Goal: Complete application form

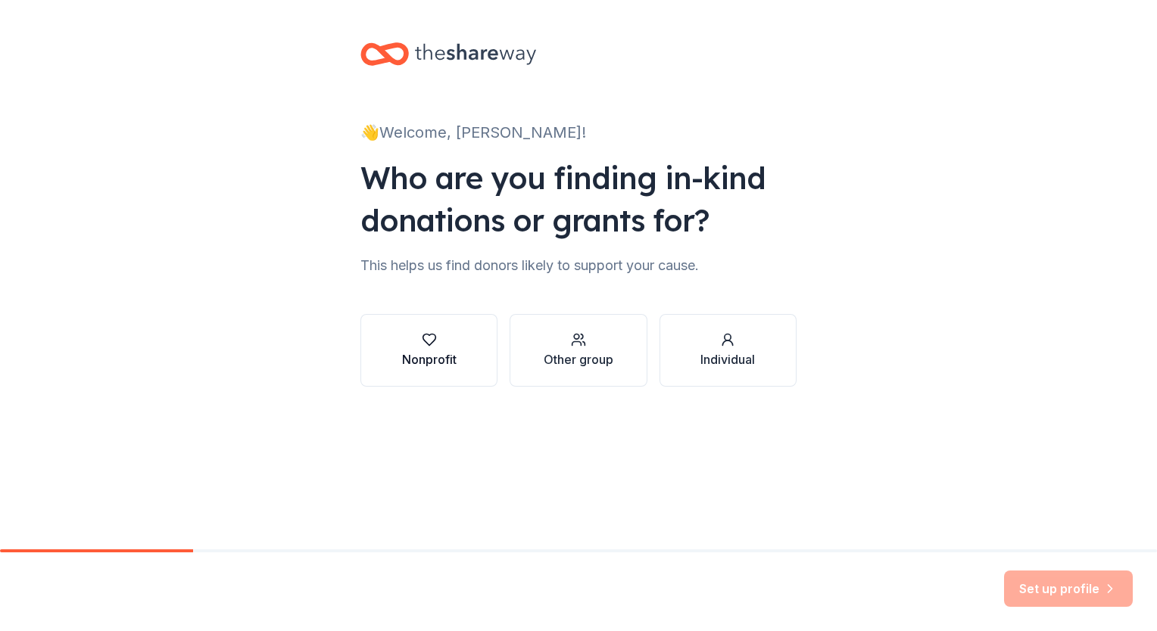
click at [431, 349] on div "Nonprofit" at bounding box center [429, 350] width 55 height 36
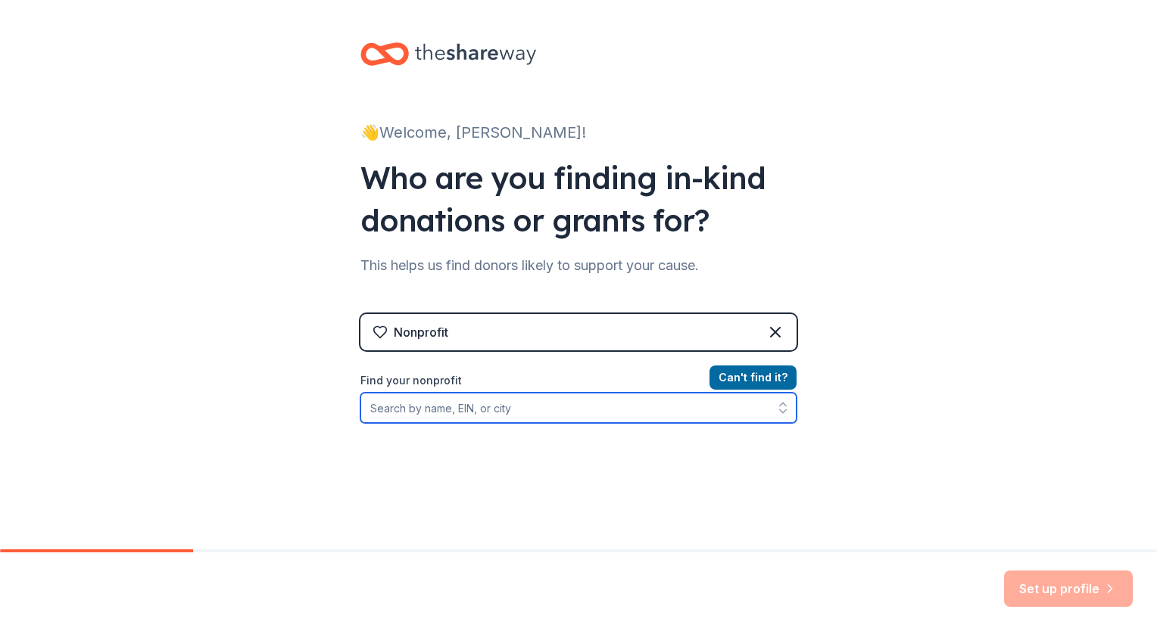
click at [515, 409] on input "Find your nonprofit" at bounding box center [578, 408] width 436 height 30
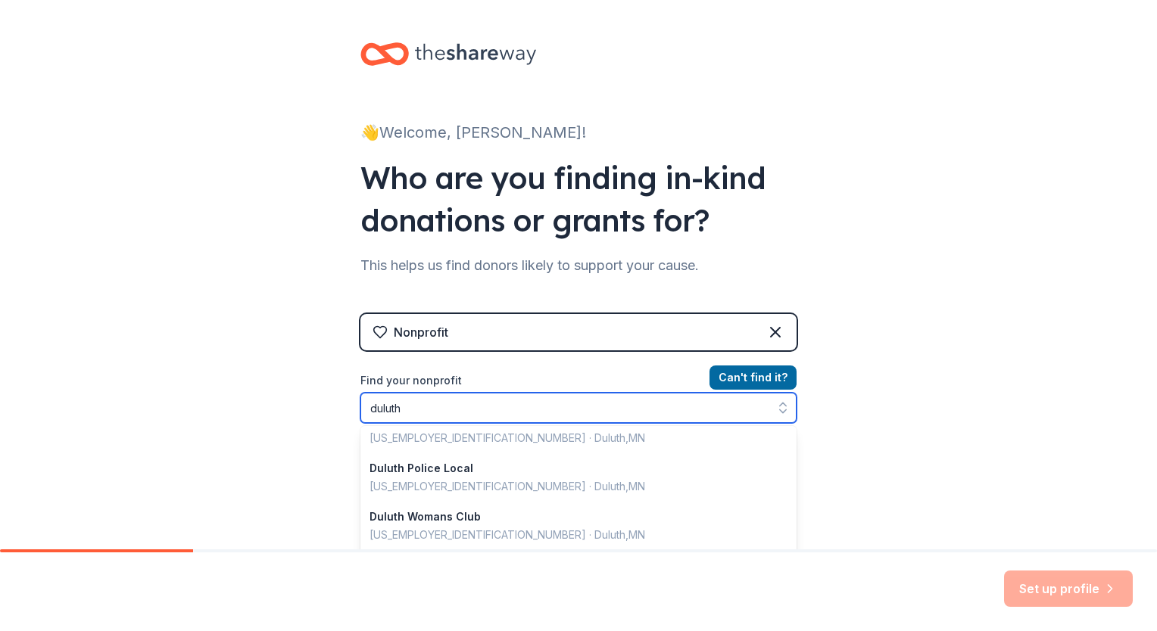
scroll to position [681, 0]
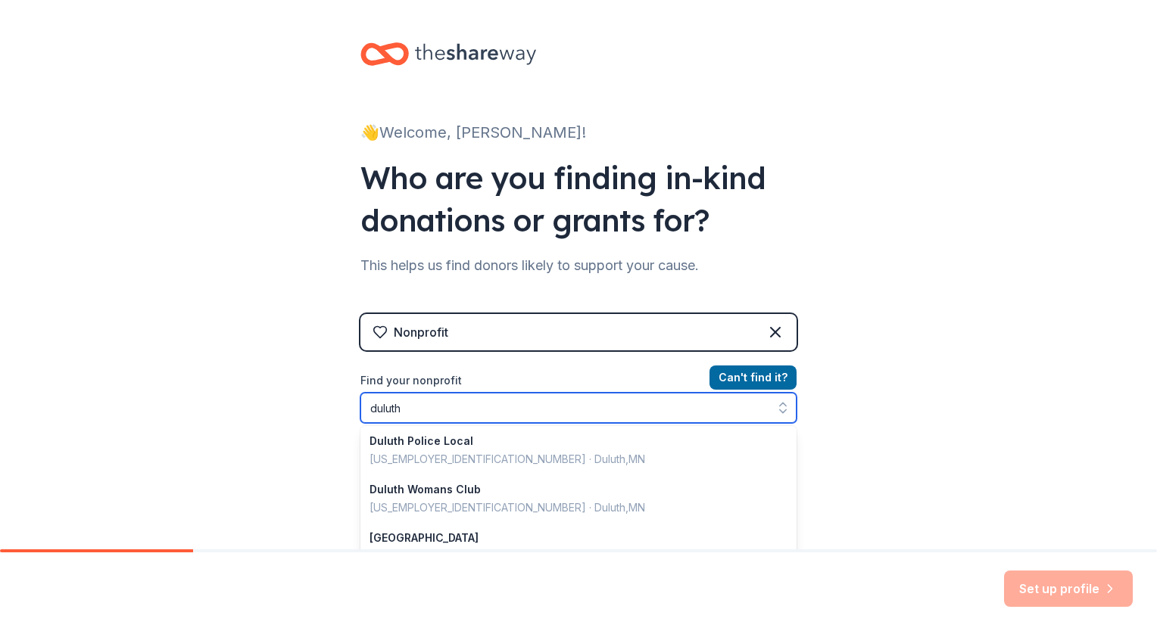
drag, startPoint x: 416, startPoint y: 415, endPoint x: 291, endPoint y: 396, distance: 125.6
click at [291, 396] on div "👋 Welcome, [PERSON_NAME]! Who are you finding in-kind donations or grants for? …" at bounding box center [578, 323] width 1157 height 647
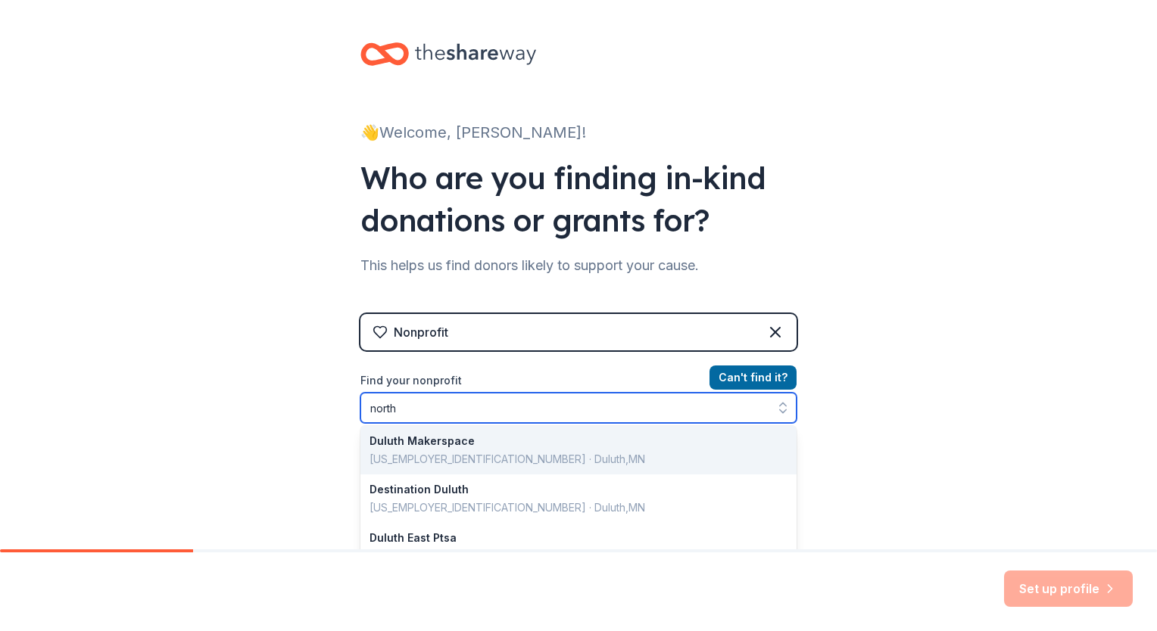
scroll to position [0, 0]
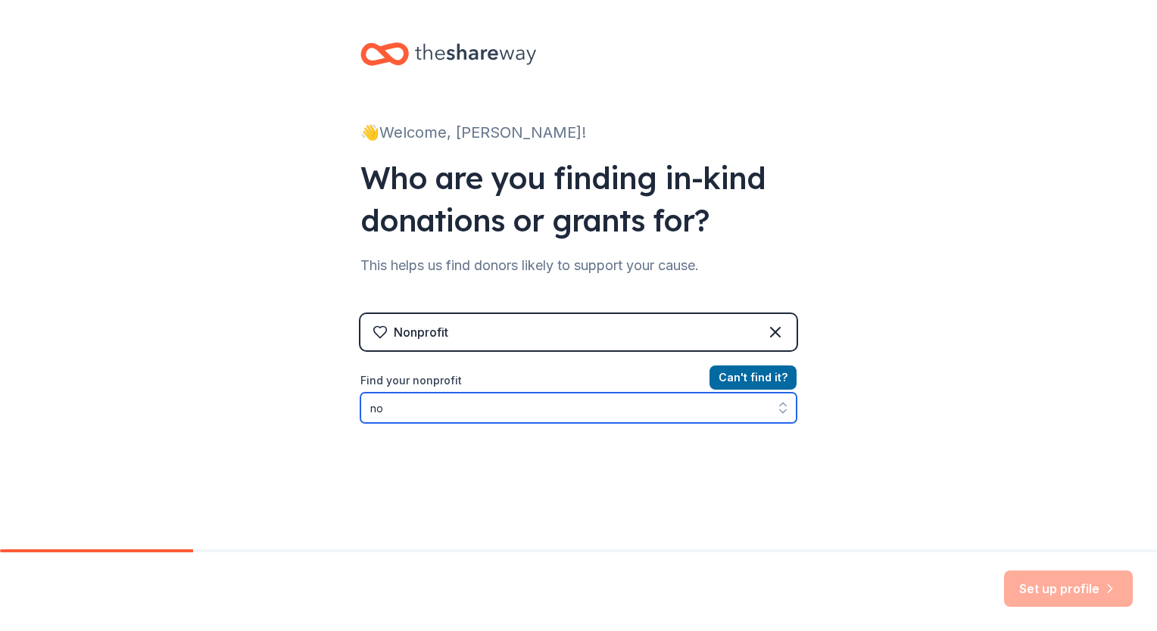
type input "n"
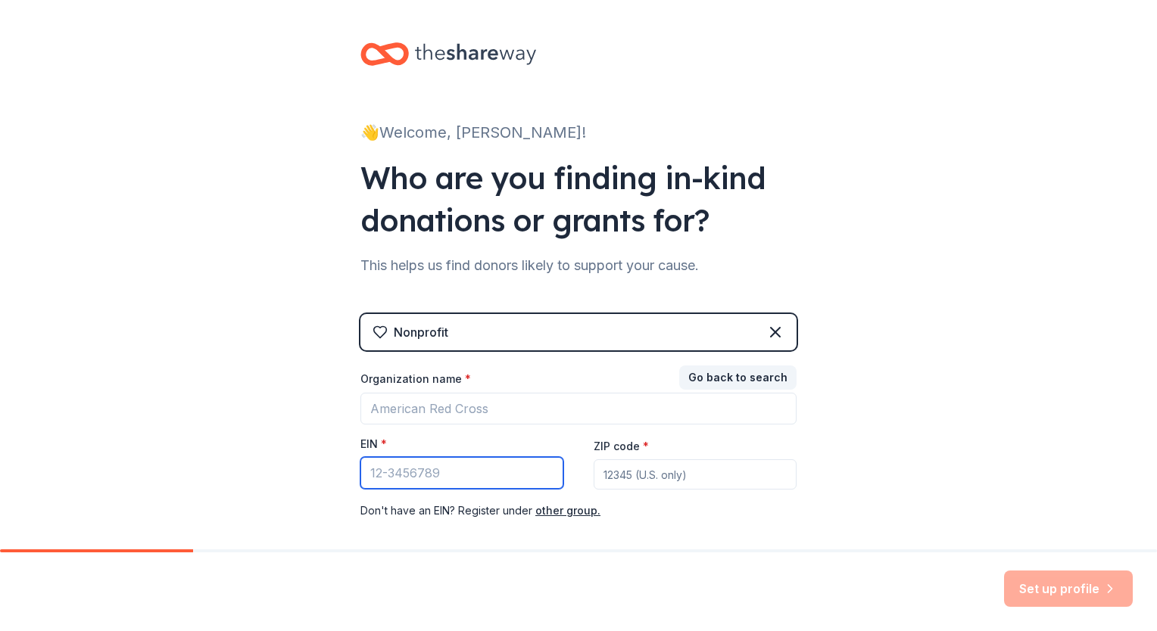
paste input "27-2993111"
type input "27-2993111"
click at [618, 474] on input "ZIP code *" at bounding box center [695, 475] width 203 height 30
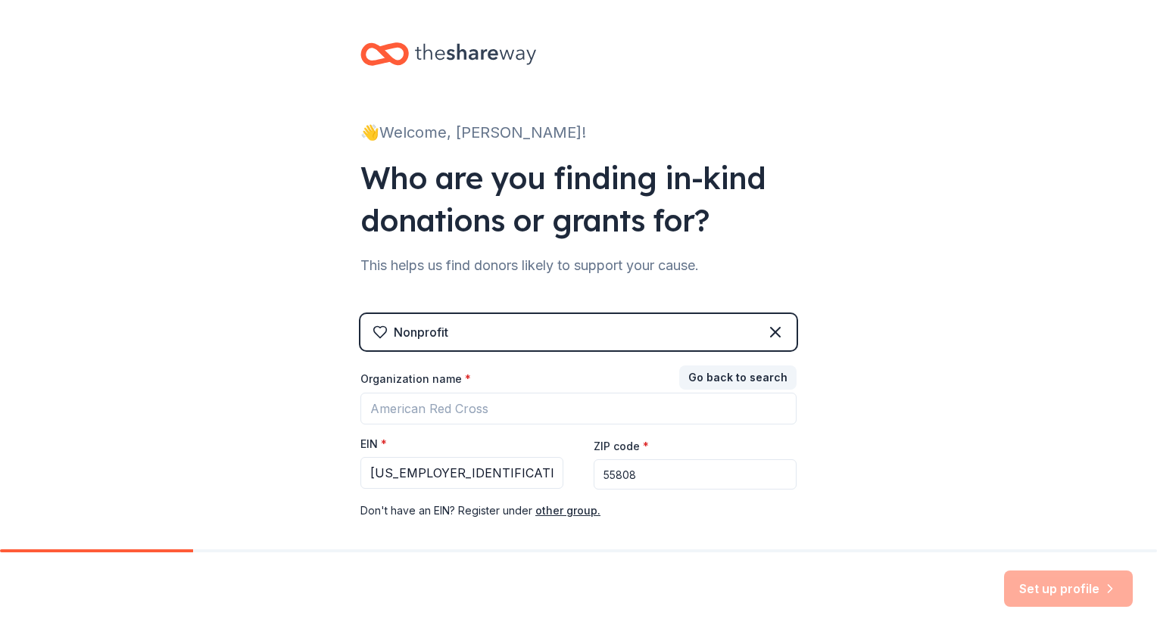
type input "55808"
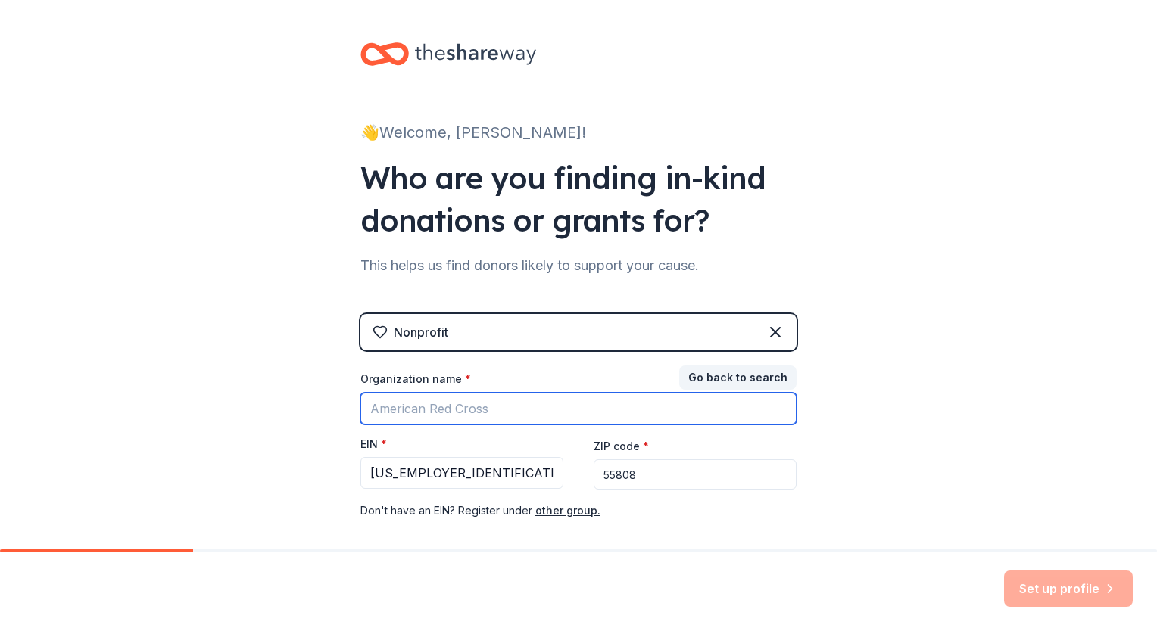
click at [471, 416] on input "Organization name *" at bounding box center [578, 409] width 436 height 32
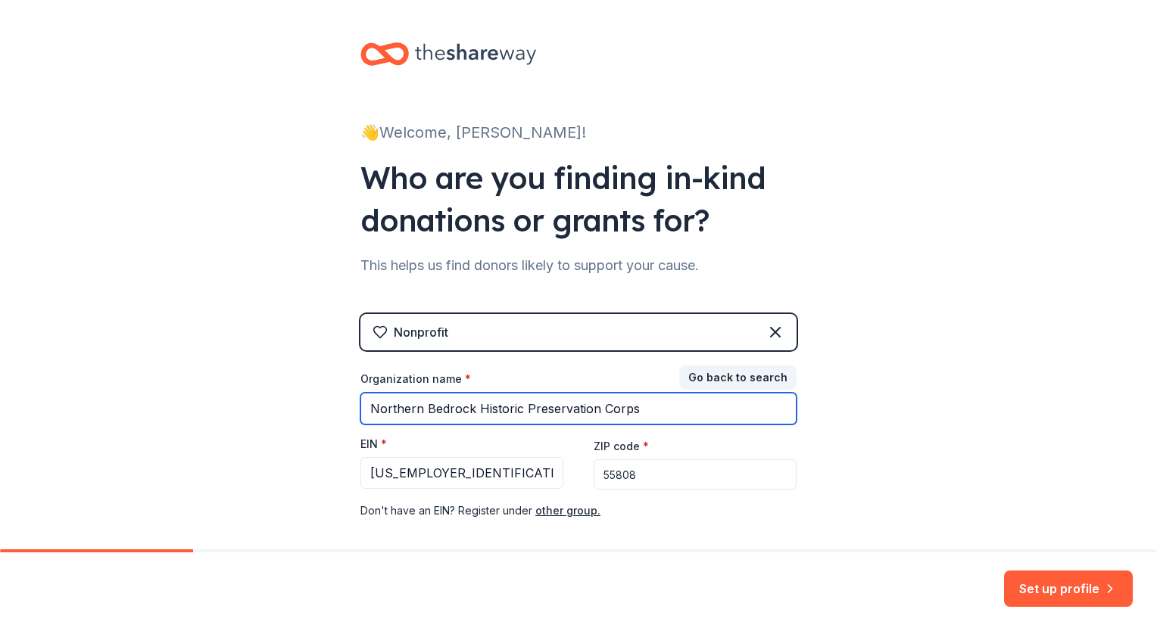
type input "Northern Bedrock Historic Preservation Corps"
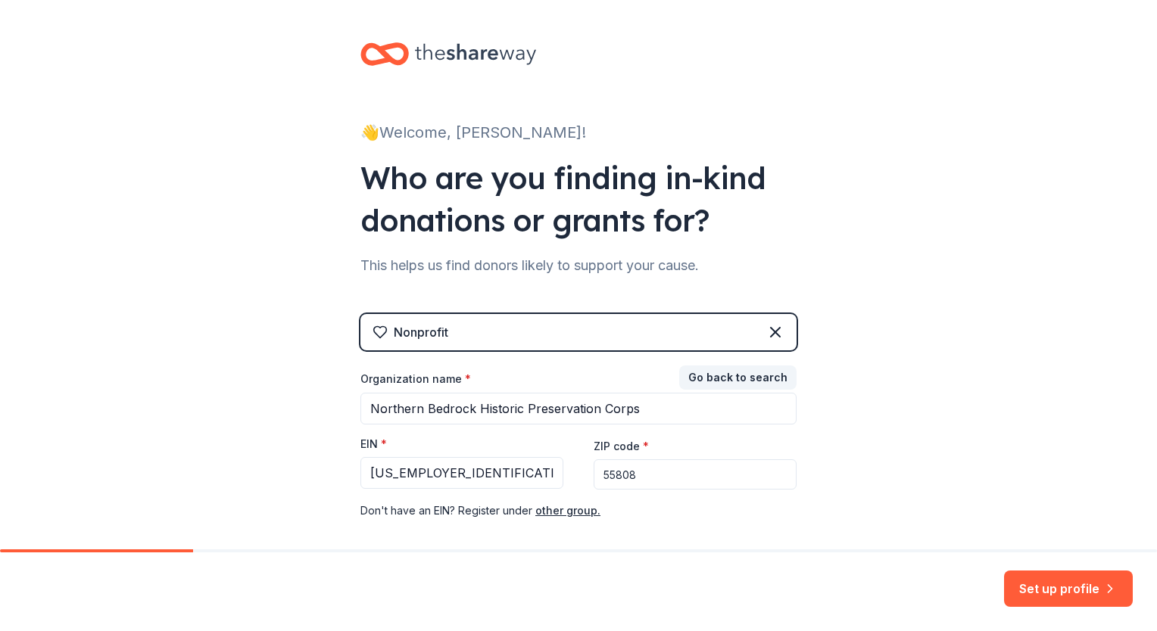
click at [949, 323] on div "👋 Welcome, Sadie! Who are you finding in-kind donations or grants for? This hel…" at bounding box center [578, 311] width 1157 height 623
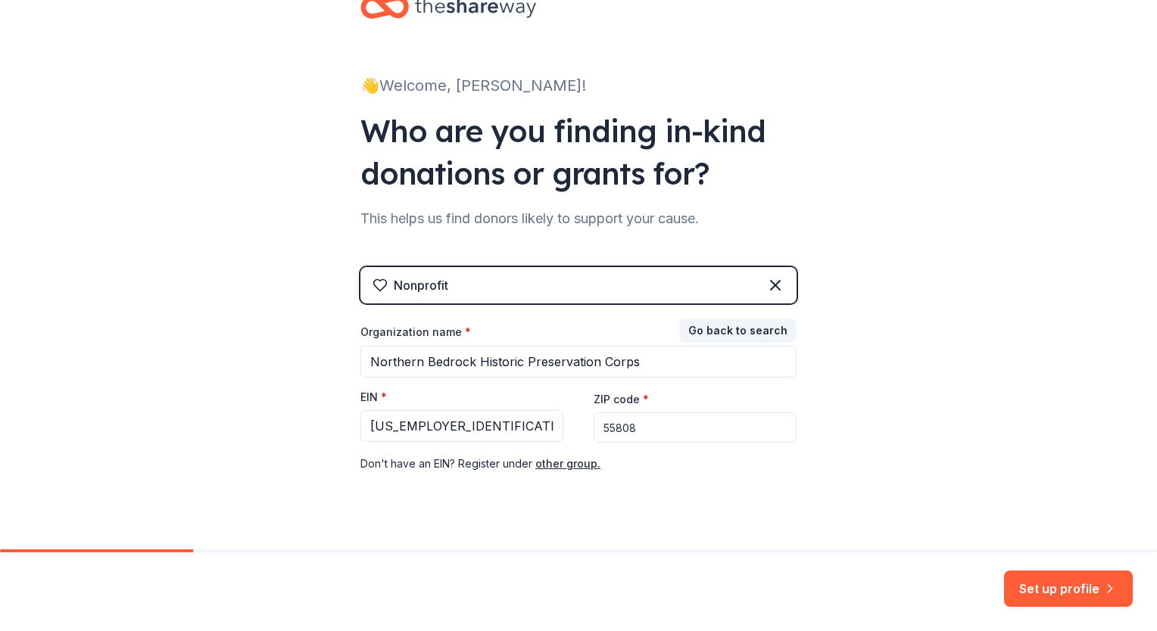
scroll to position [73, 0]
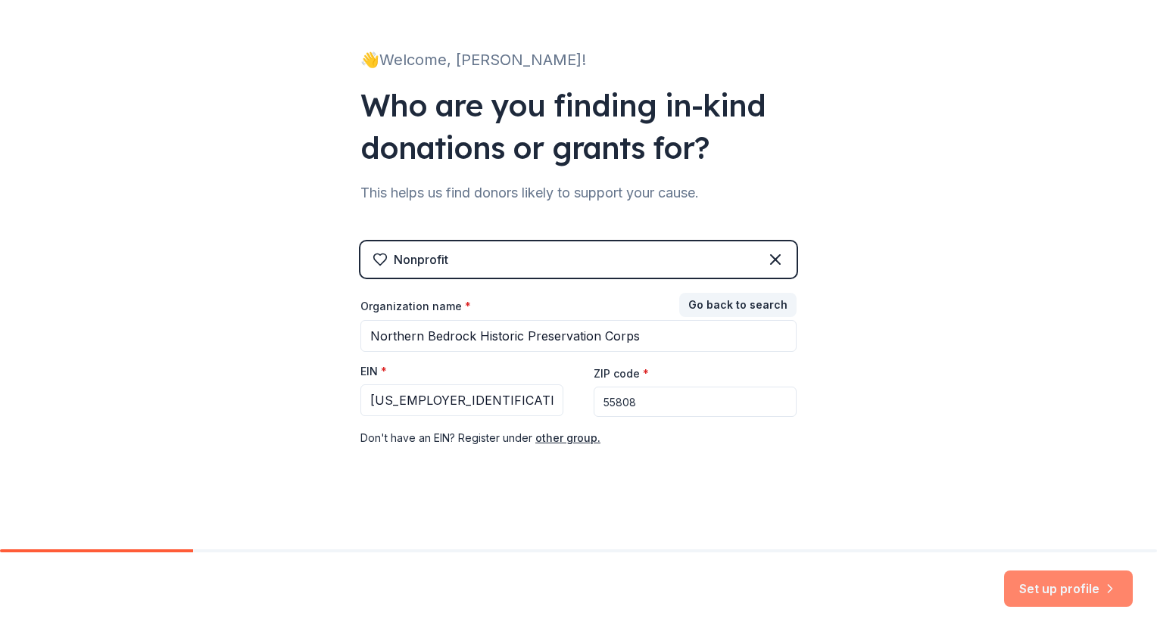
click at [1071, 588] on button "Set up profile" at bounding box center [1068, 589] width 129 height 36
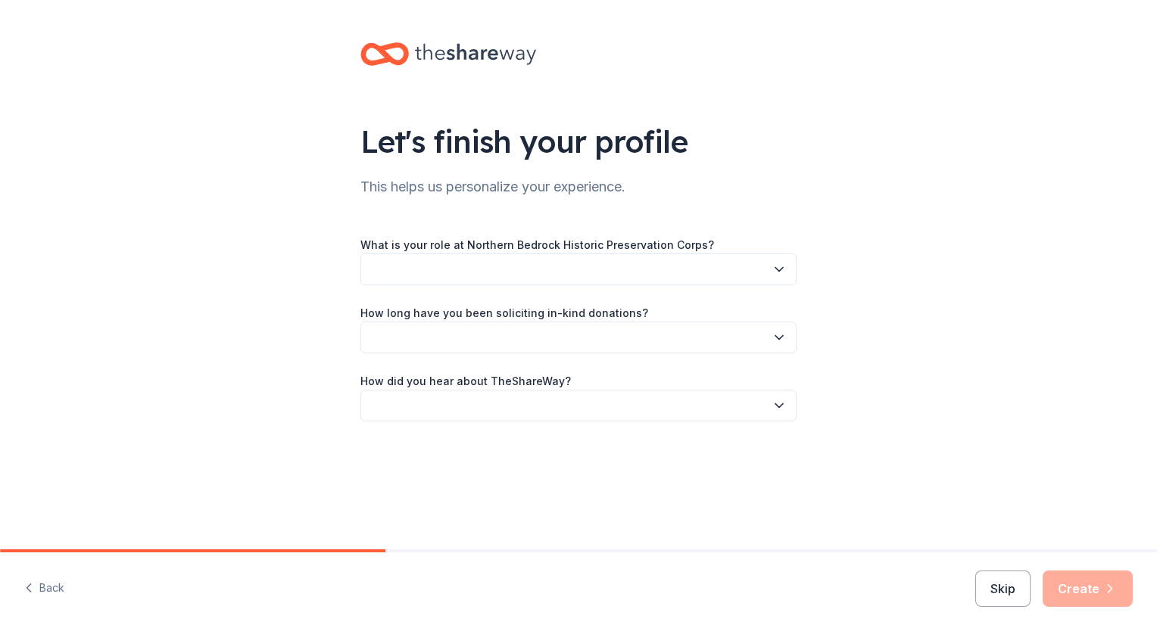
click at [785, 271] on icon "button" at bounding box center [778, 269] width 15 height 15
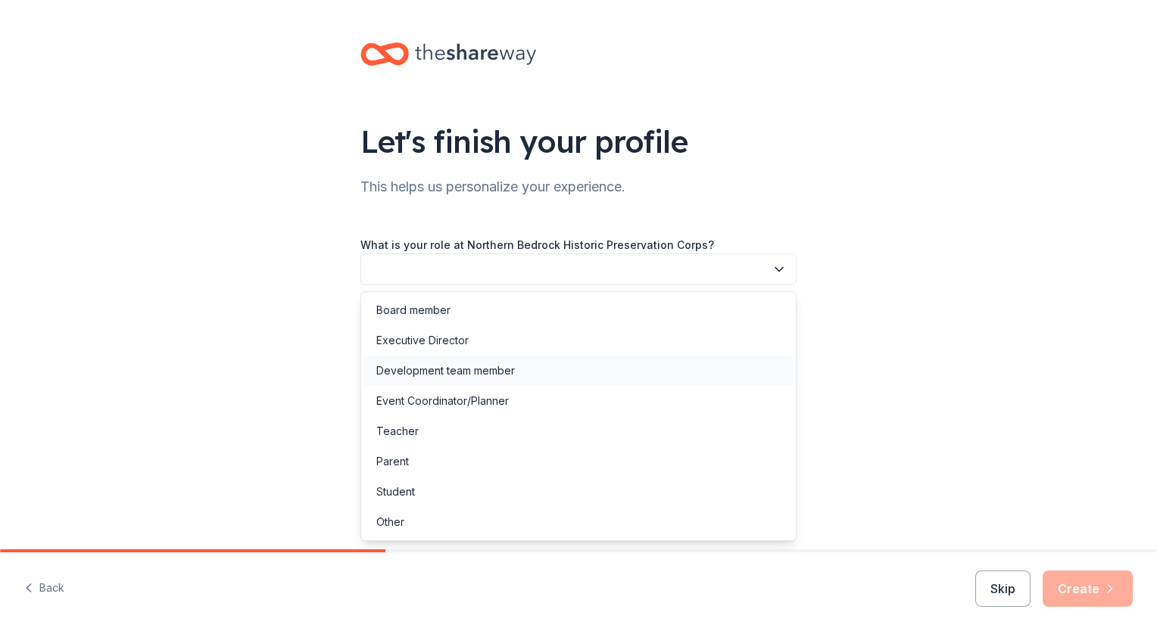
click at [445, 373] on div "Development team member" at bounding box center [445, 371] width 139 height 18
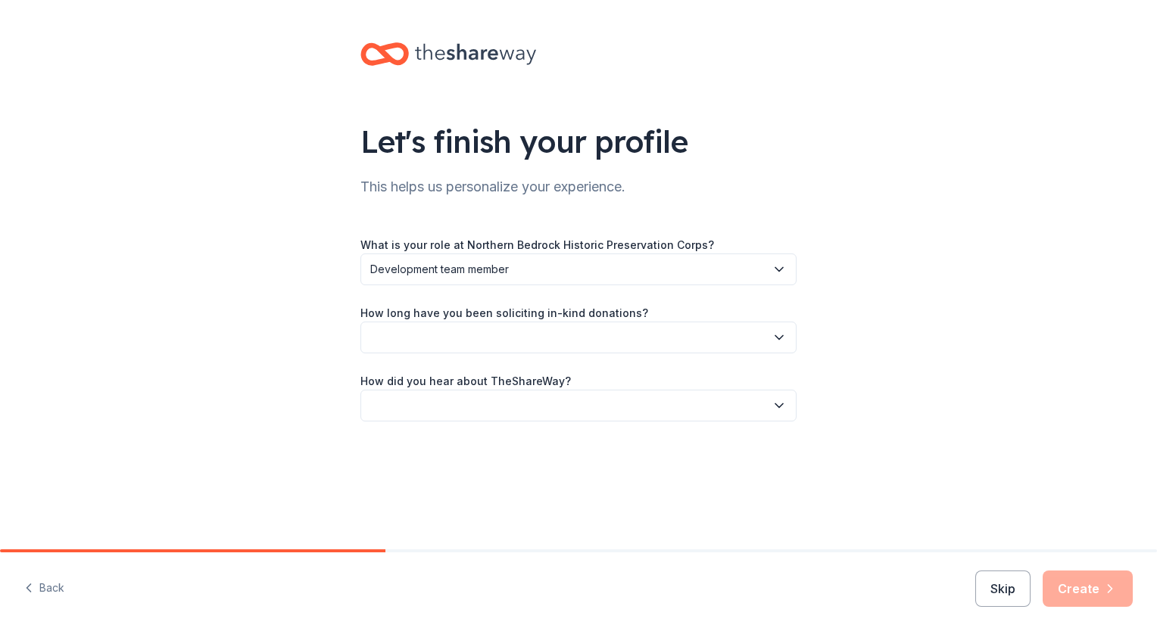
click at [777, 335] on icon "button" at bounding box center [778, 337] width 15 height 15
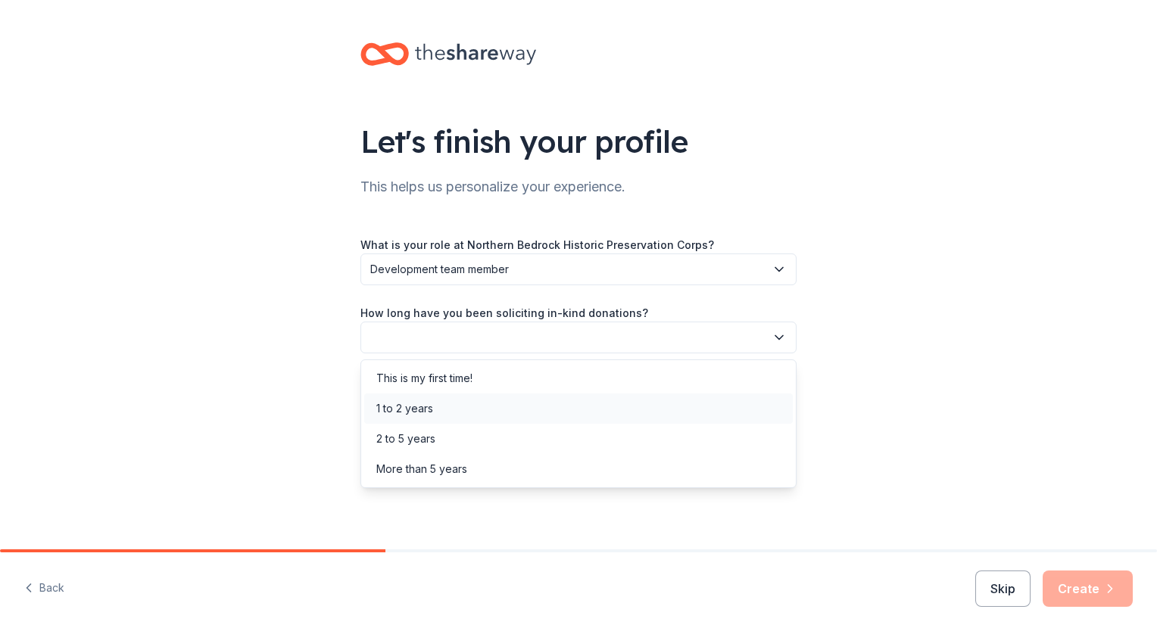
click at [428, 405] on div "1 to 2 years" at bounding box center [404, 409] width 57 height 18
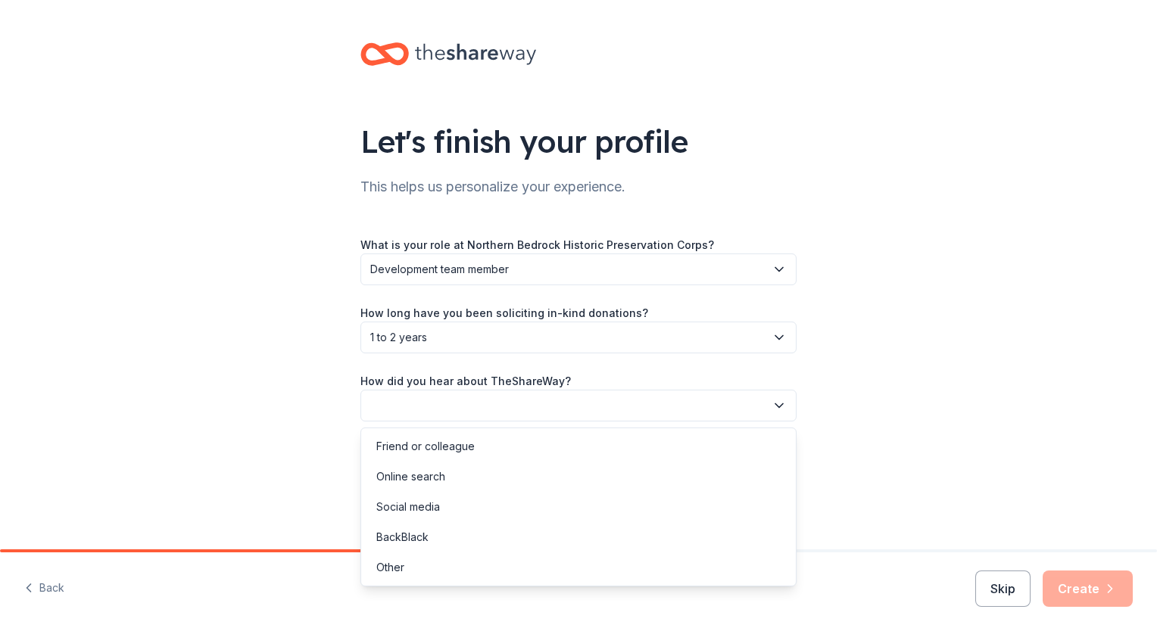
click at [790, 405] on button "button" at bounding box center [578, 406] width 436 height 32
click at [443, 477] on div "Online search" at bounding box center [410, 477] width 69 height 18
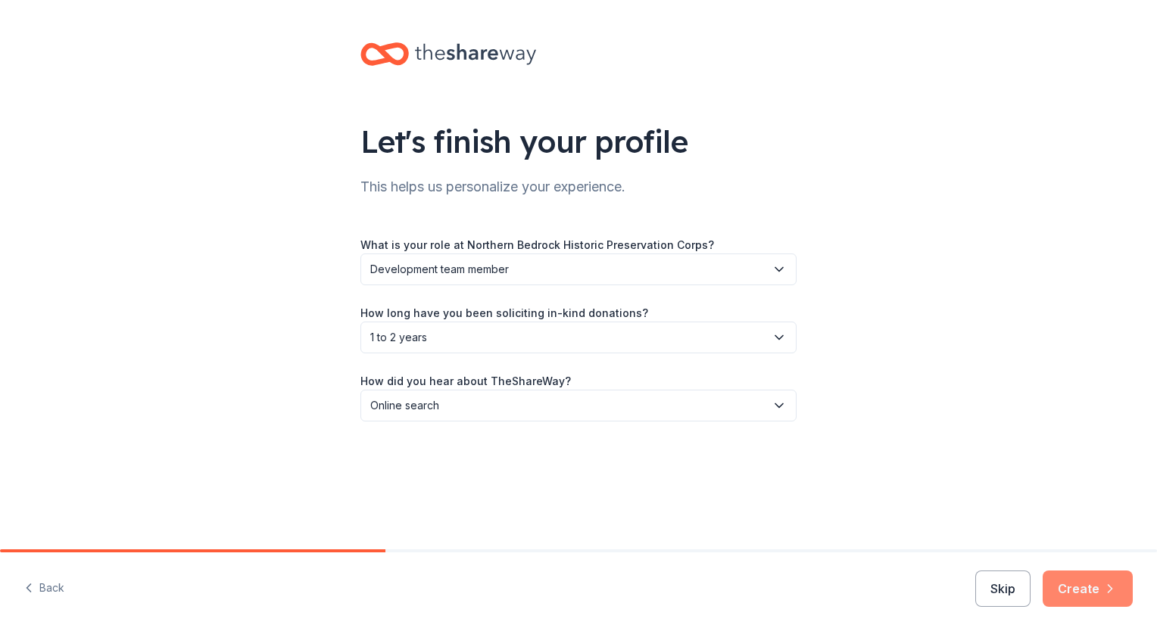
click at [1077, 580] on button "Create" at bounding box center [1087, 589] width 90 height 36
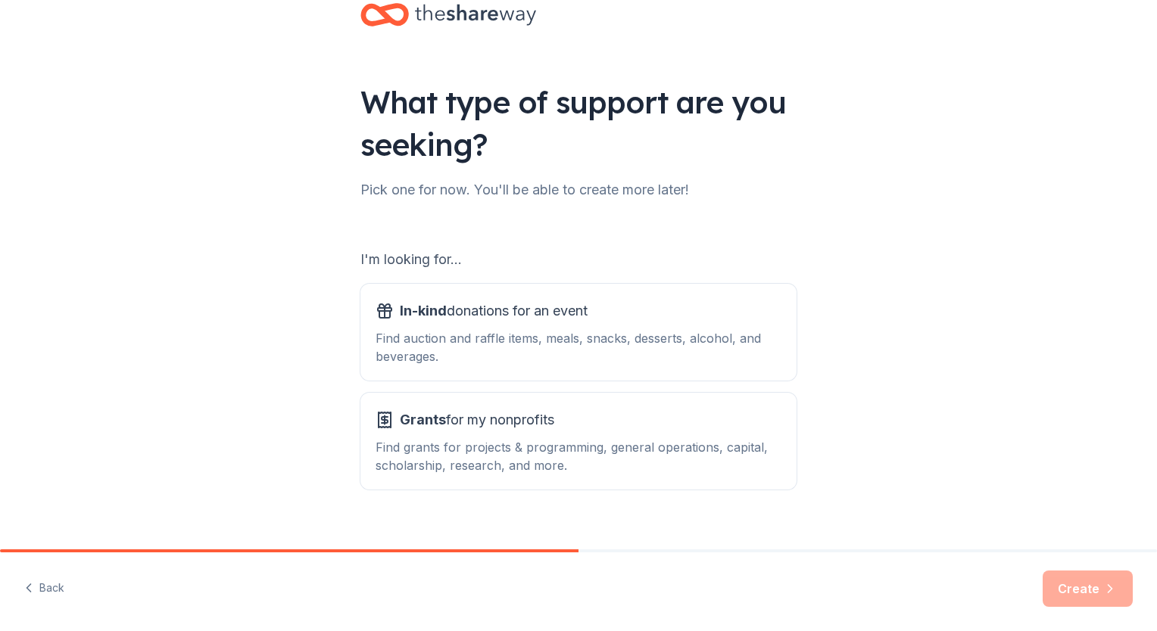
scroll to position [61, 0]
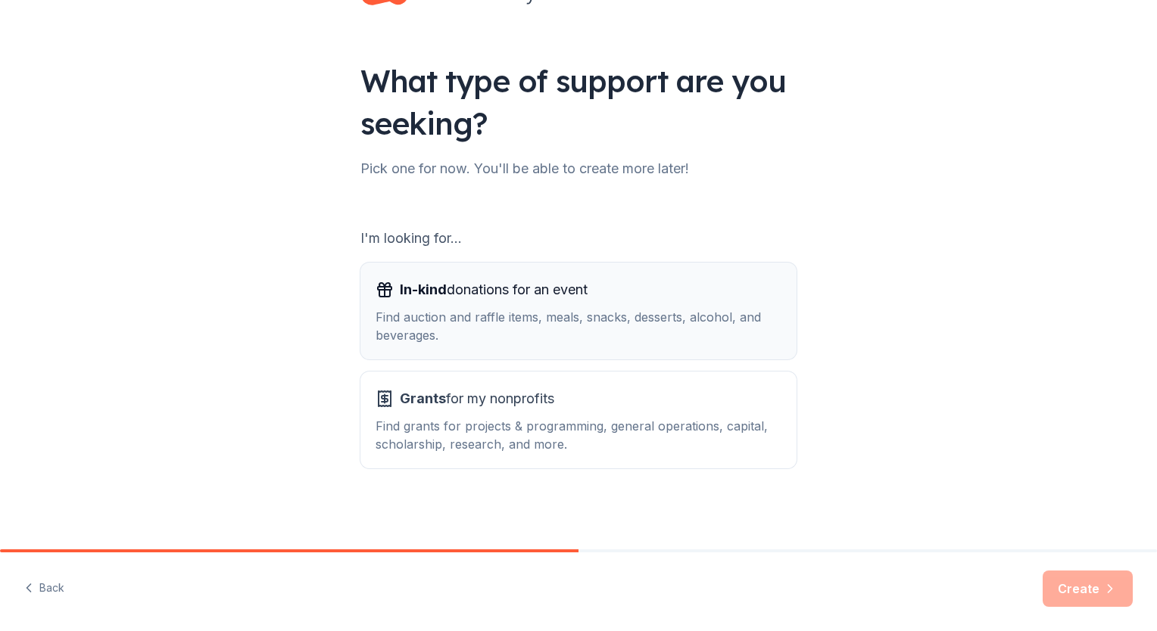
click at [555, 328] on div "Find auction and raffle items, meals, snacks, desserts, alcohol, and beverages." at bounding box center [578, 326] width 406 height 36
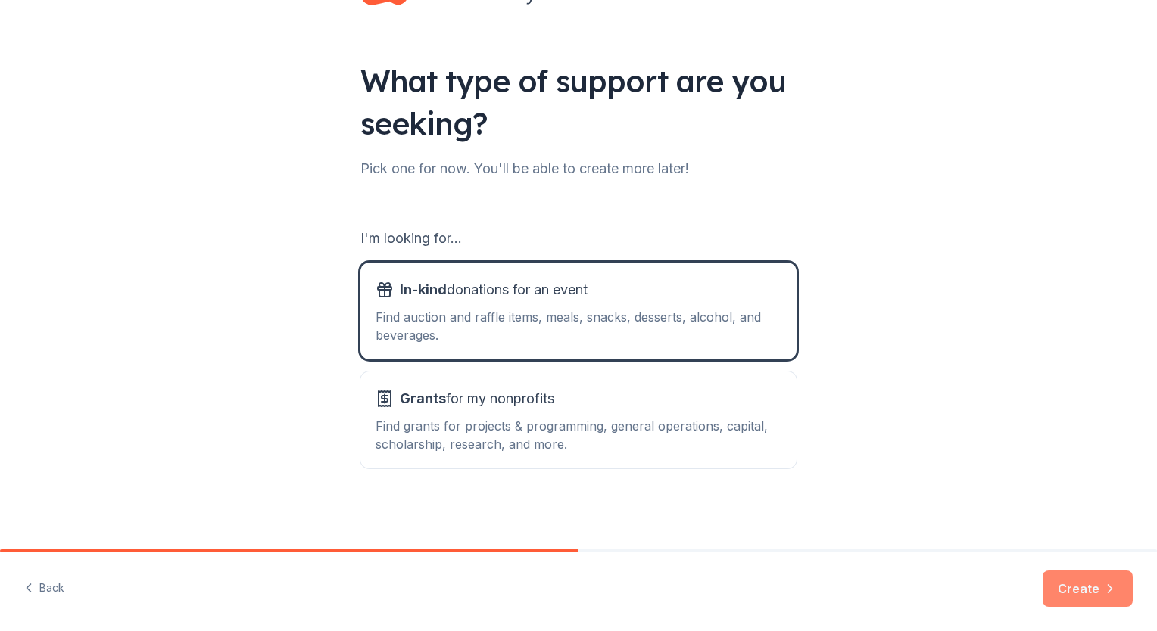
click at [1067, 592] on button "Create" at bounding box center [1087, 589] width 90 height 36
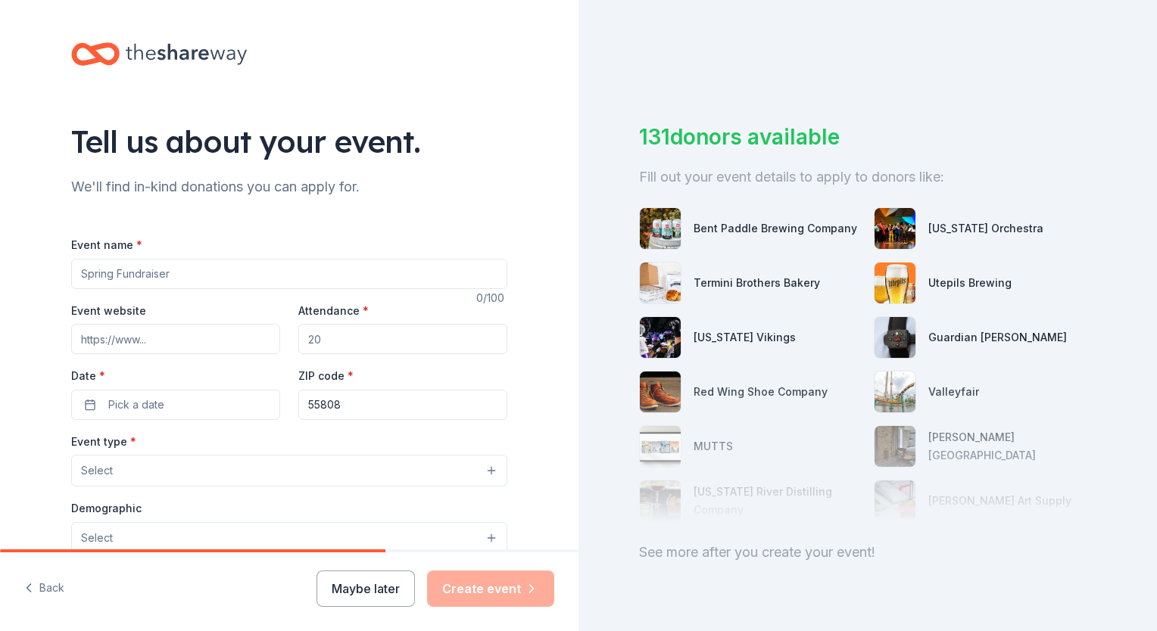
click at [176, 274] on input "Event name *" at bounding box center [289, 274] width 436 height 30
type input "Northern Bedrock Open House"
click at [160, 338] on input "Event website" at bounding box center [175, 339] width 209 height 30
paste input "https://www.northernbedrockcorps.org/"
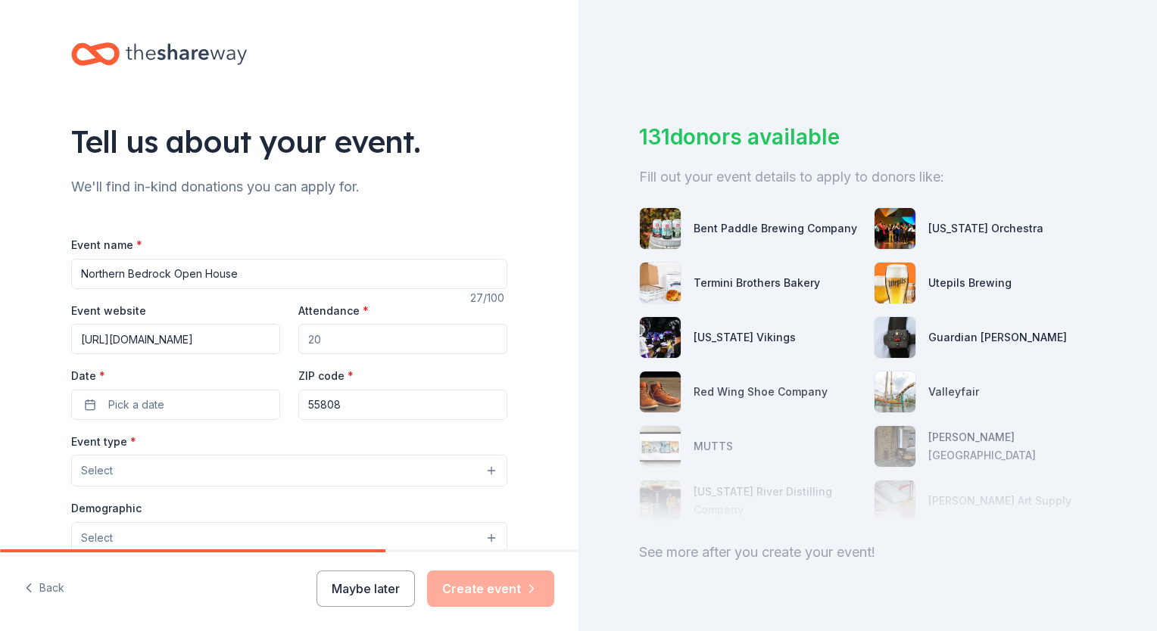
type input "https://www.northernbedrockcorps.org/"
click at [357, 345] on input "Attendance *" at bounding box center [402, 339] width 209 height 30
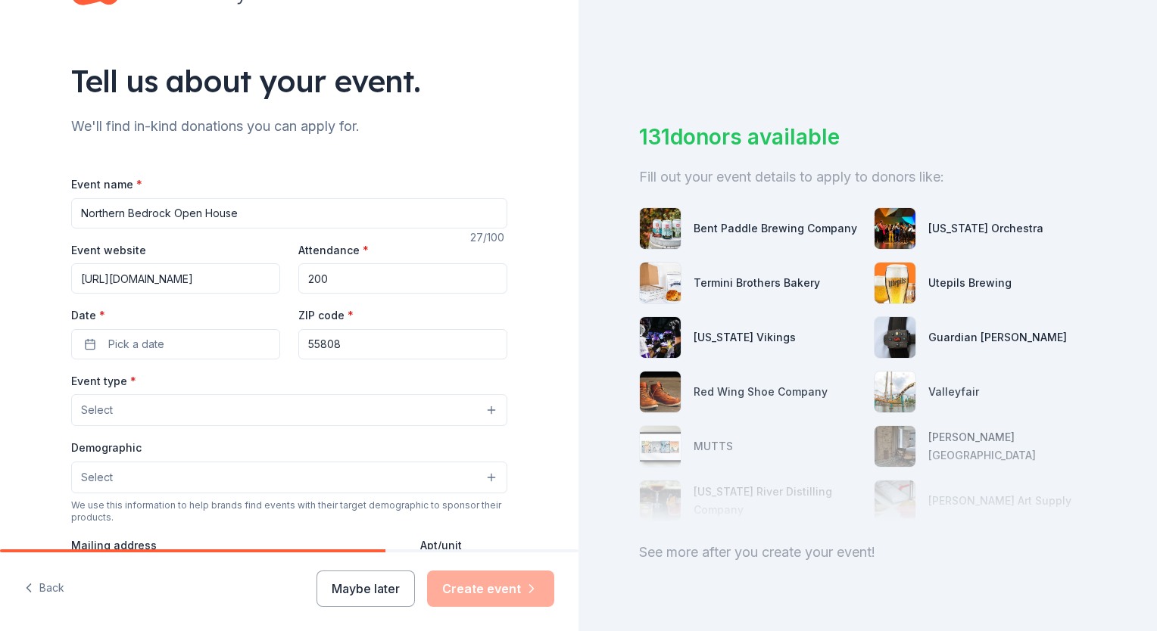
scroll to position [151, 0]
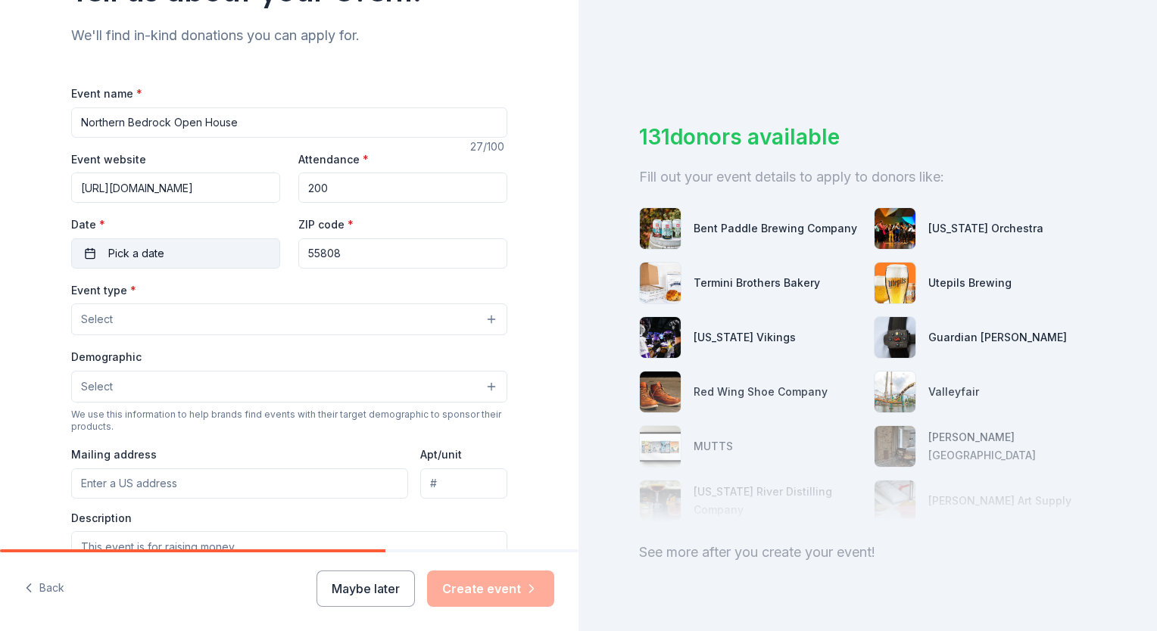
type input "200"
click at [147, 259] on span "Pick a date" at bounding box center [136, 254] width 56 height 18
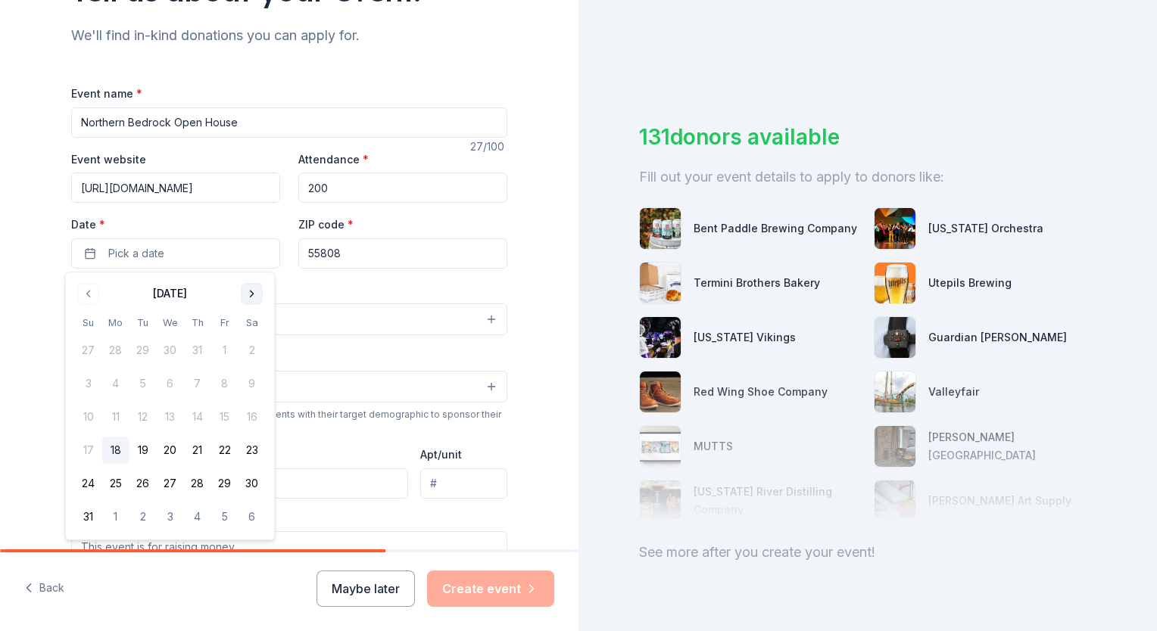
click at [248, 288] on button "Go to next month" at bounding box center [252, 293] width 21 height 21
click at [252, 351] on button "4" at bounding box center [251, 350] width 27 height 27
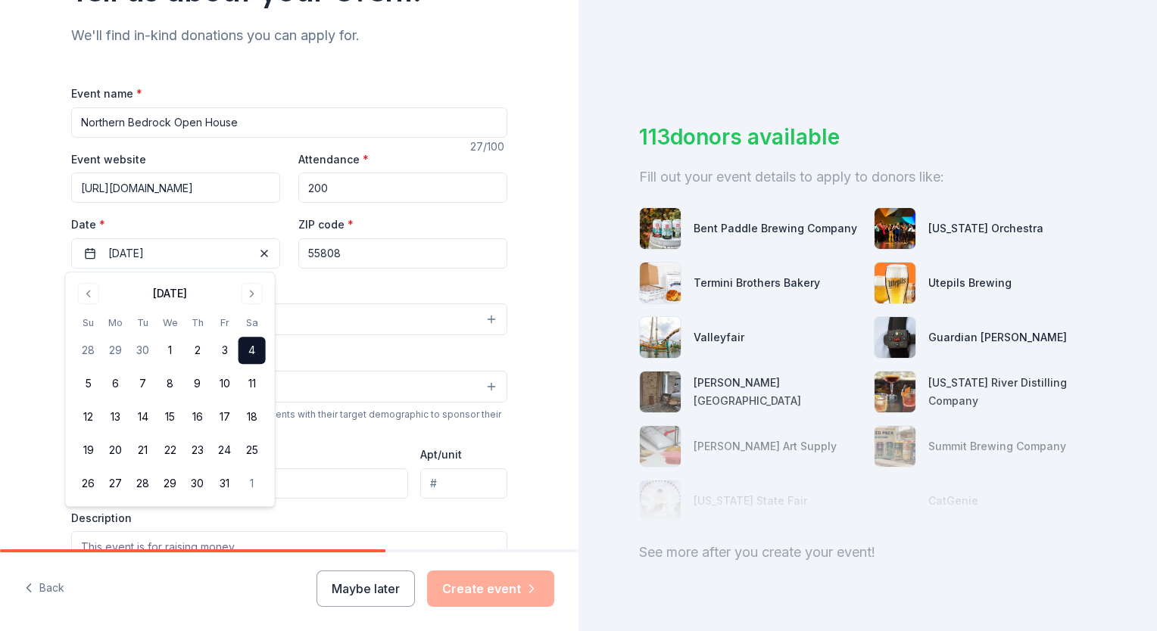
click at [255, 347] on button "4" at bounding box center [251, 350] width 27 height 27
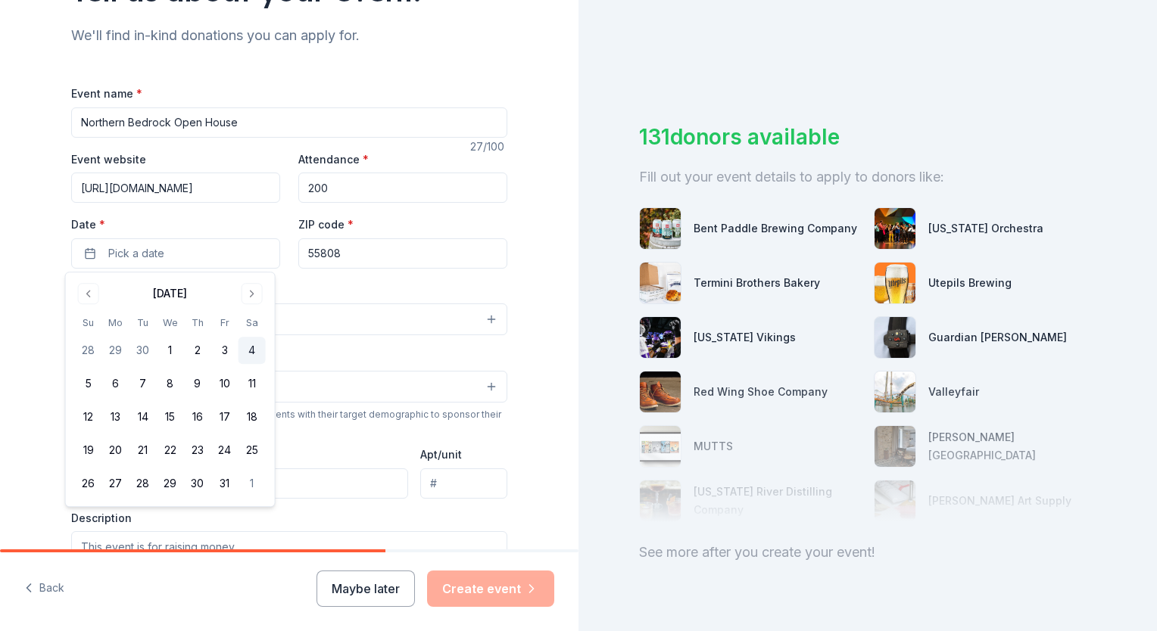
click at [254, 343] on button "4" at bounding box center [251, 350] width 27 height 27
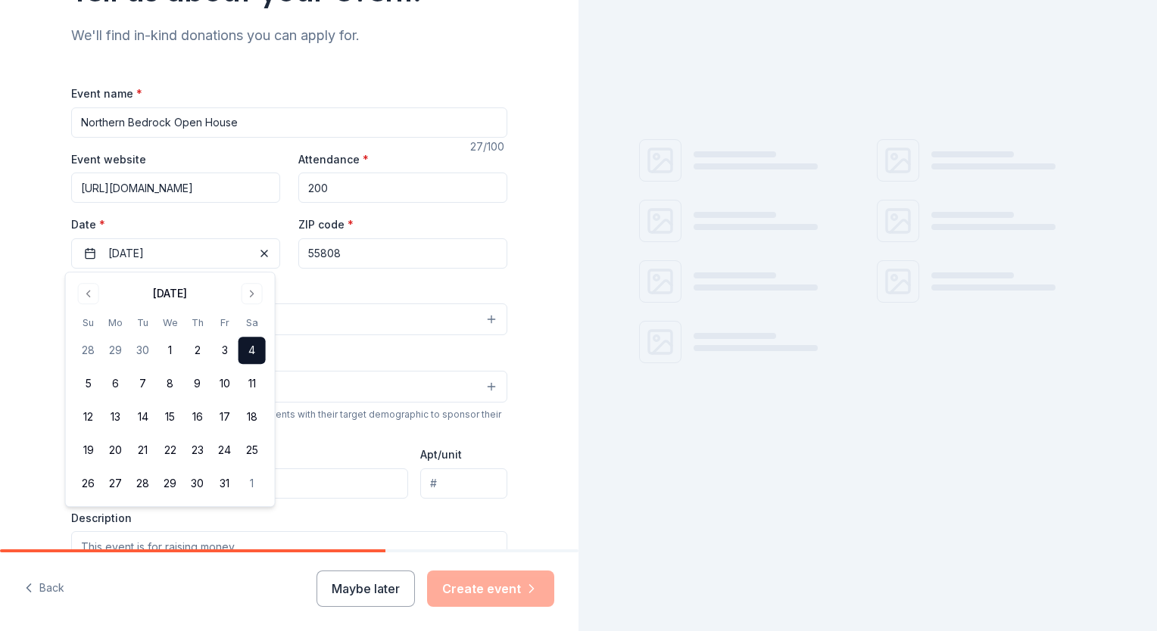
click at [0, 292] on html "Tell us about your event. We'll find in-kind donations you can apply for. Event…" at bounding box center [578, 315] width 1157 height 631
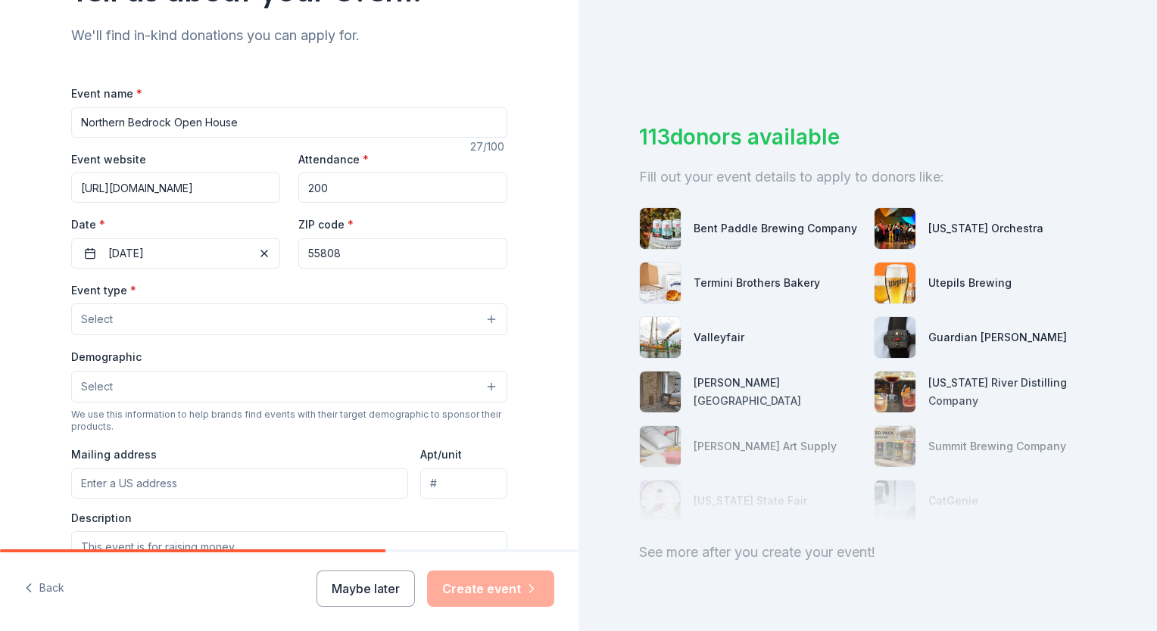
click at [112, 326] on button "Select" at bounding box center [289, 320] width 436 height 32
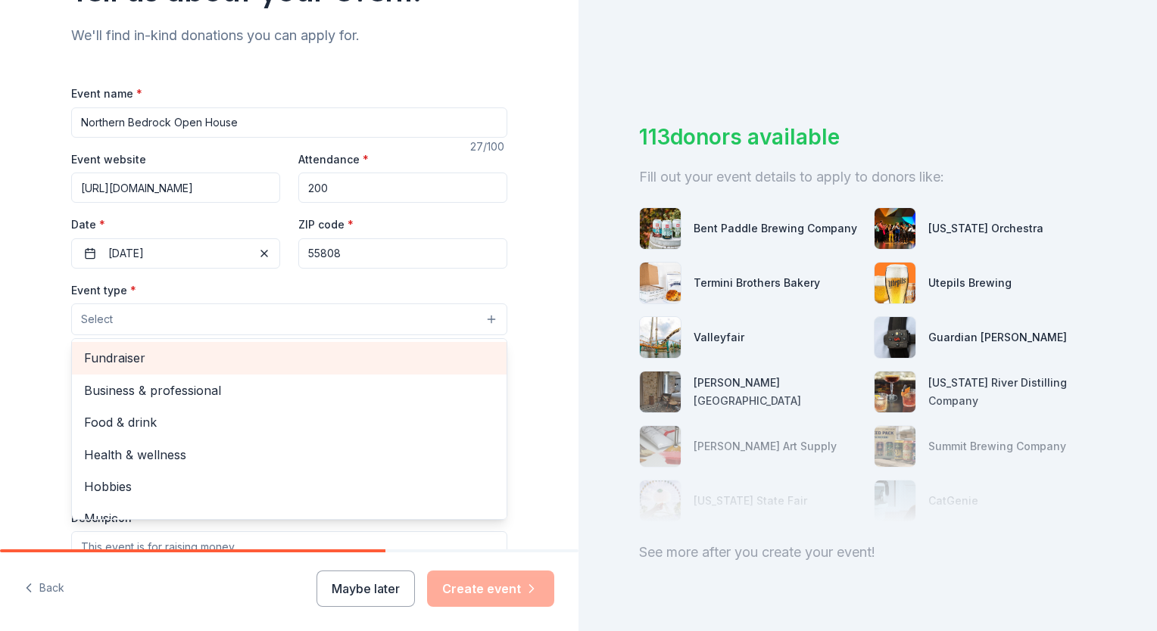
click at [167, 369] on div "Fundraiser" at bounding box center [289, 358] width 435 height 32
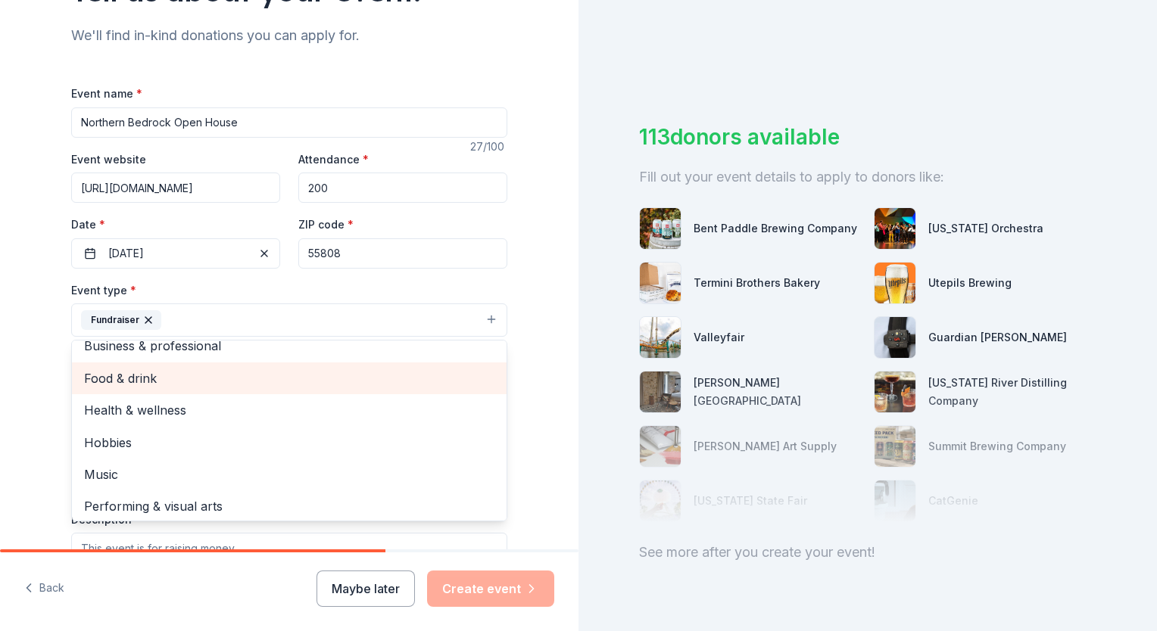
scroll to position [18, 0]
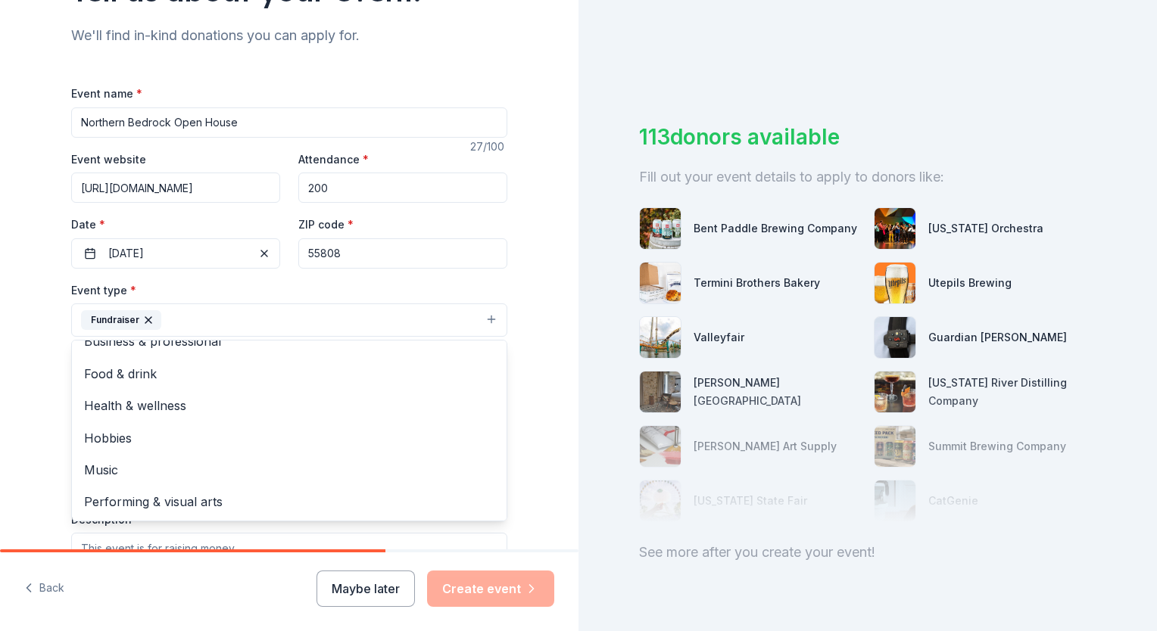
click at [5, 372] on div "Tell us about your event. We'll find in-kind donations you can apply for. Event…" at bounding box center [289, 353] width 578 height 1009
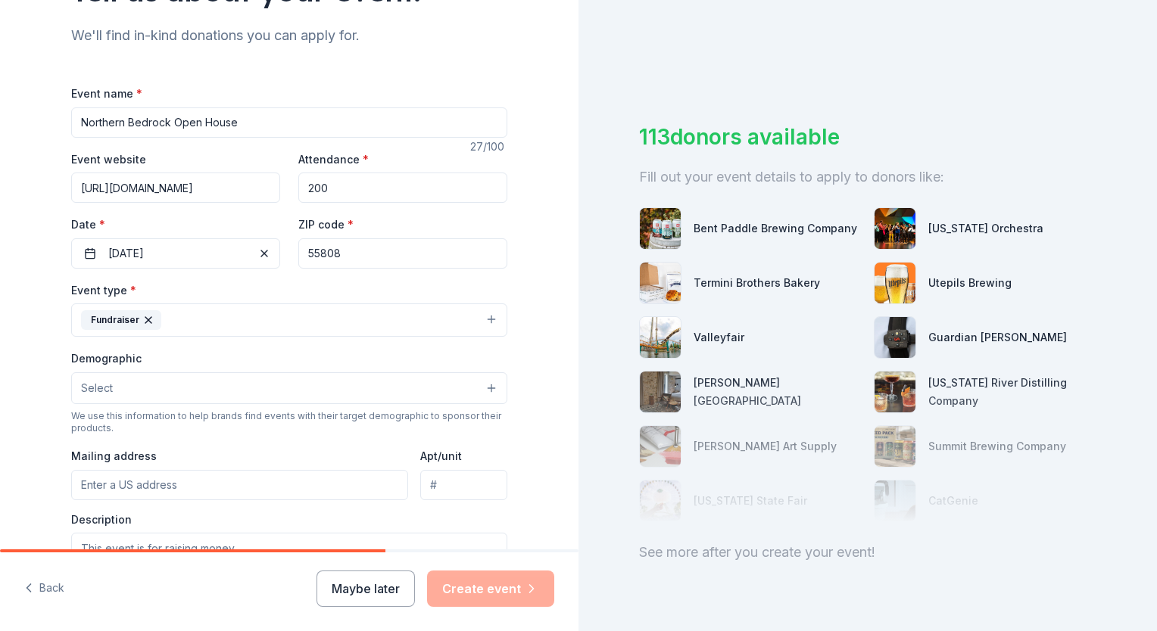
click at [406, 396] on button "Select" at bounding box center [289, 388] width 436 height 32
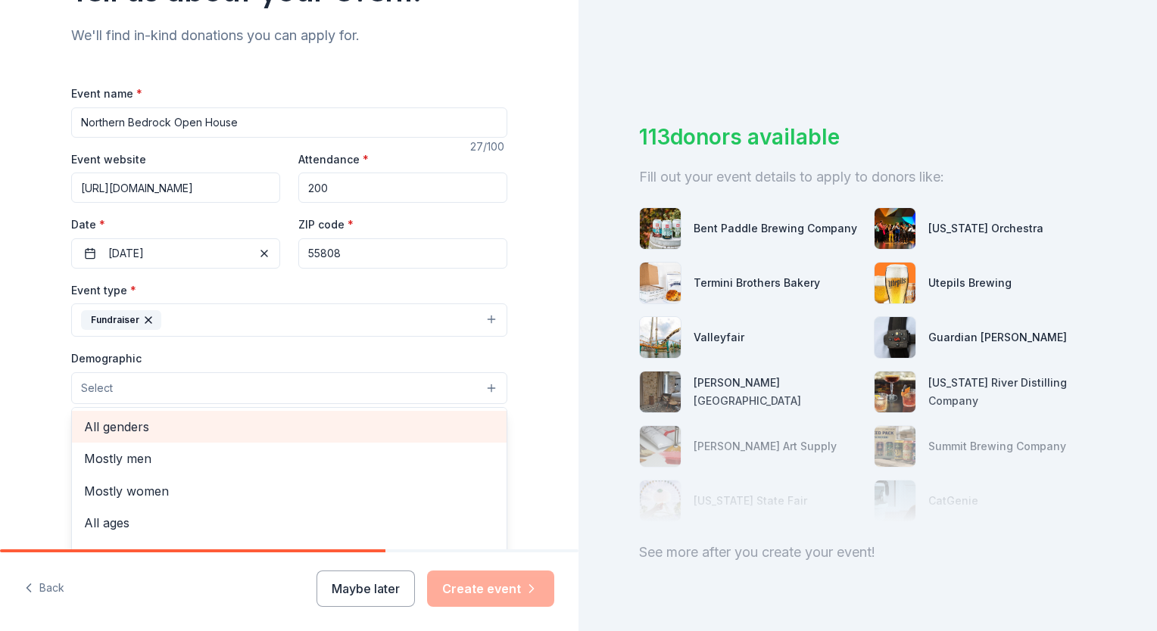
click at [87, 425] on span "All genders" at bounding box center [289, 427] width 410 height 20
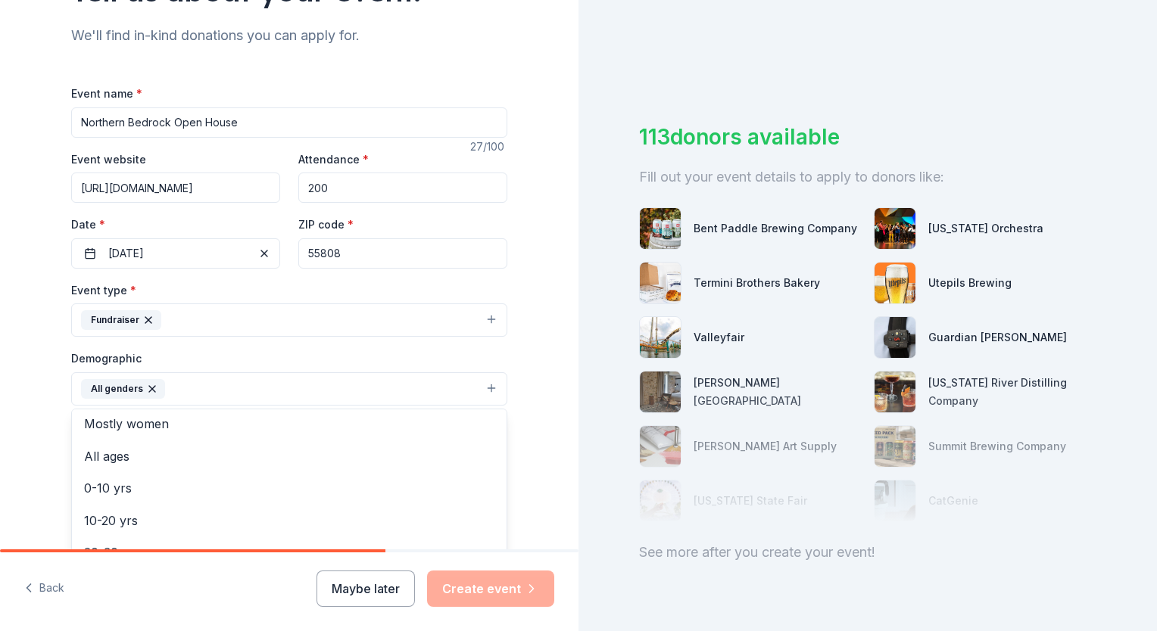
scroll to position [0, 0]
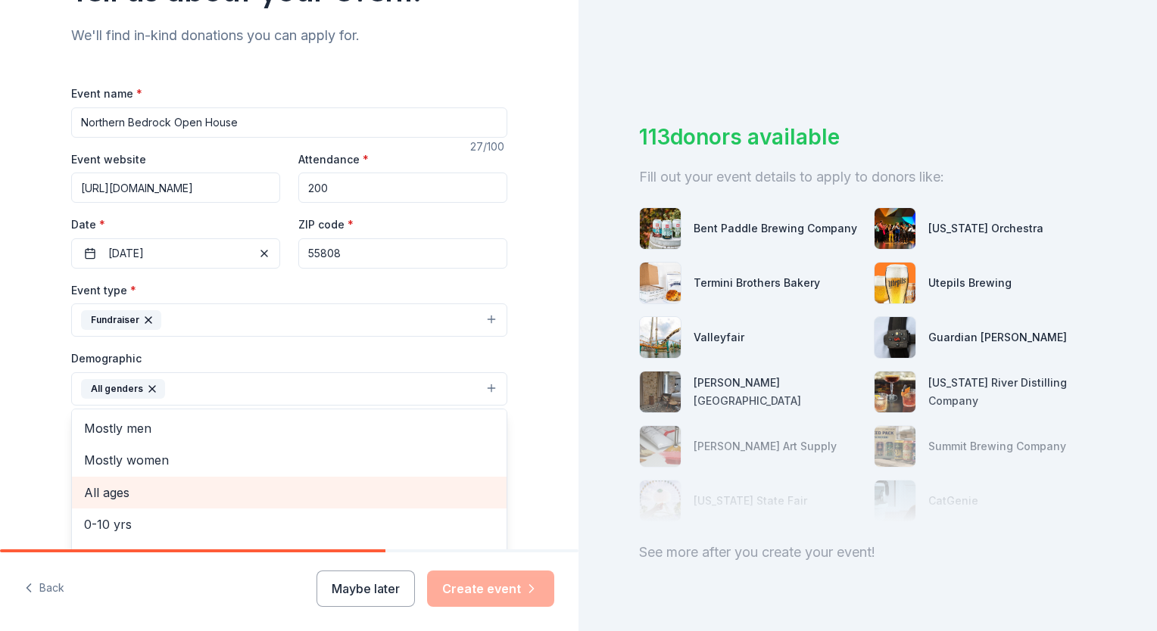
click at [103, 489] on span "All ages" at bounding box center [289, 493] width 410 height 20
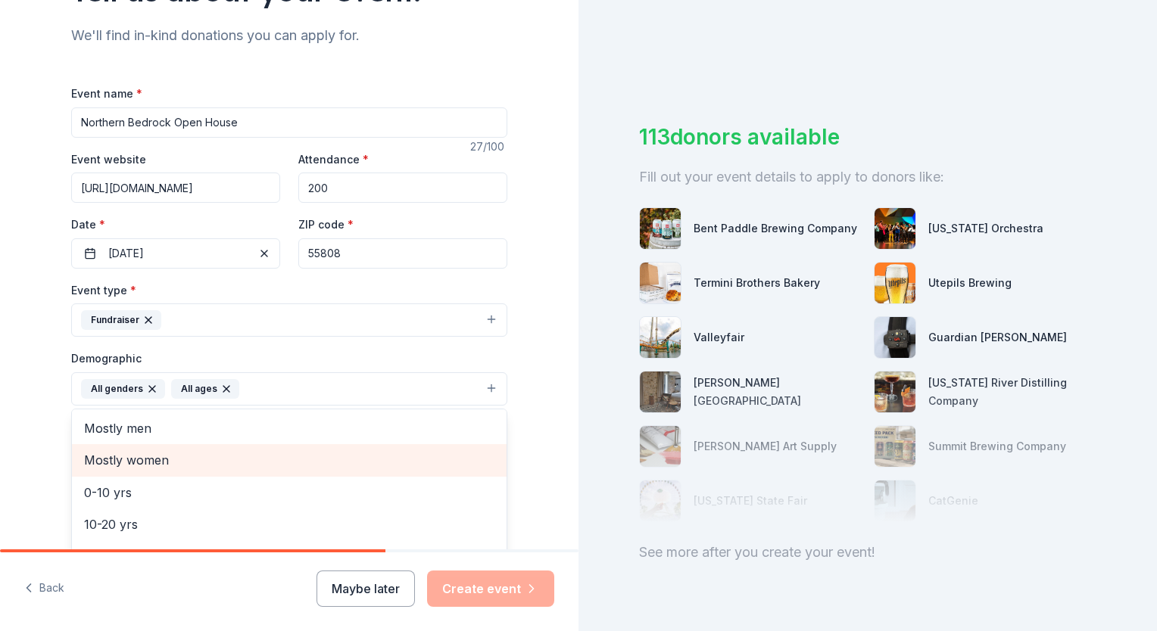
scroll to position [179, 0]
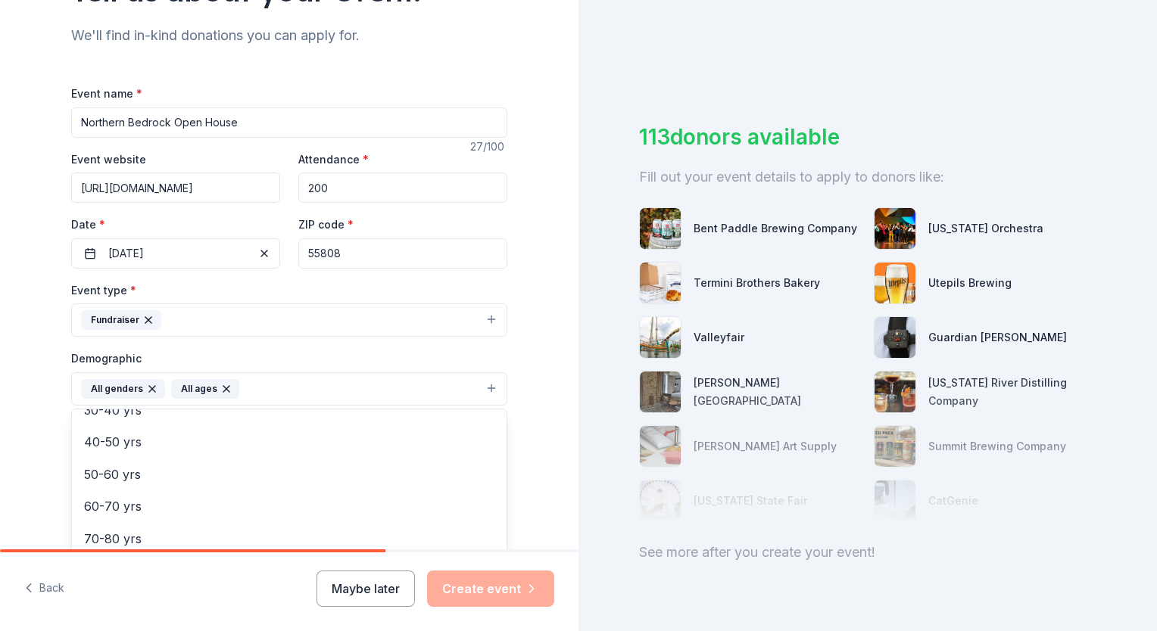
click at [19, 442] on div "Tell us about your event. We'll find in-kind donations you can apply for. Event…" at bounding box center [289, 354] width 578 height 1011
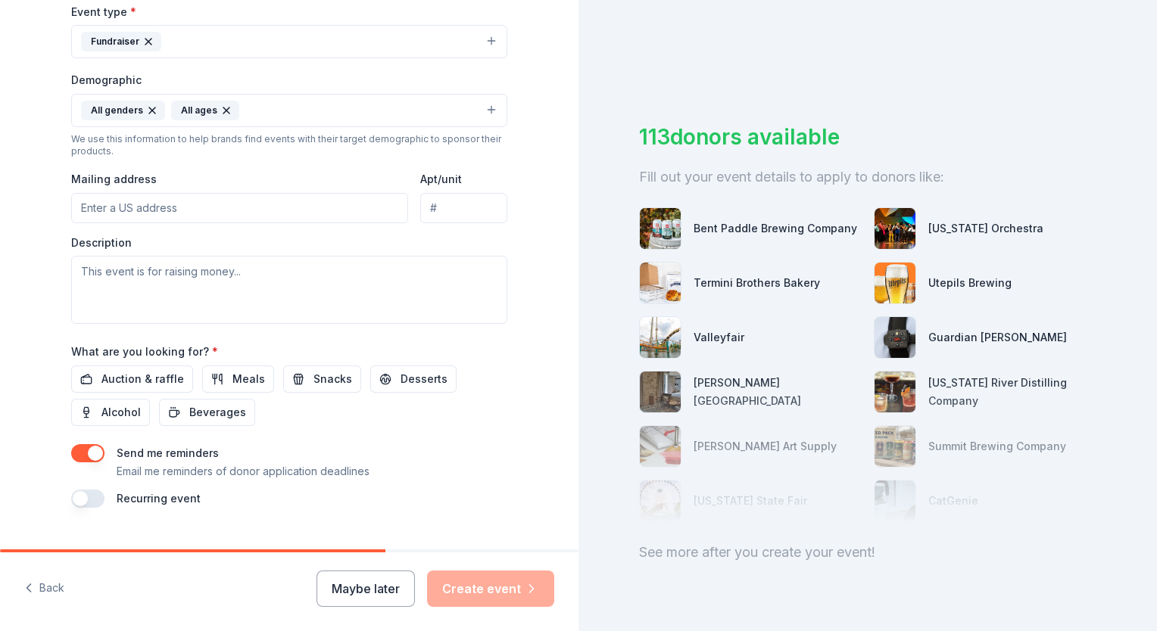
scroll to position [454, 0]
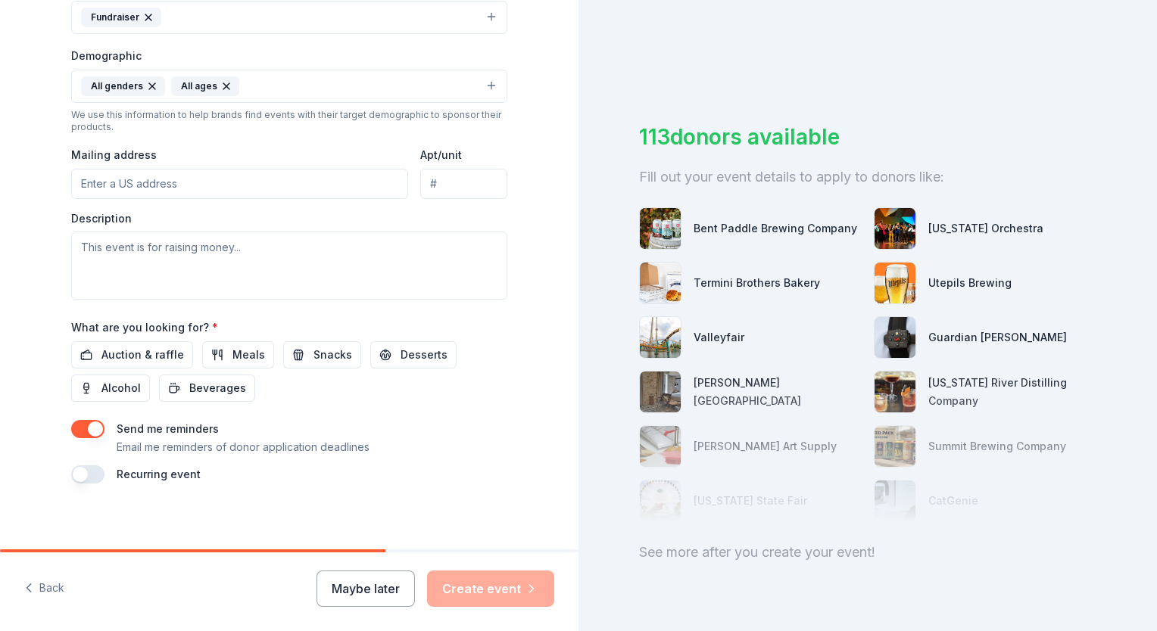
click at [139, 189] on input "Mailing address" at bounding box center [239, 184] width 337 height 30
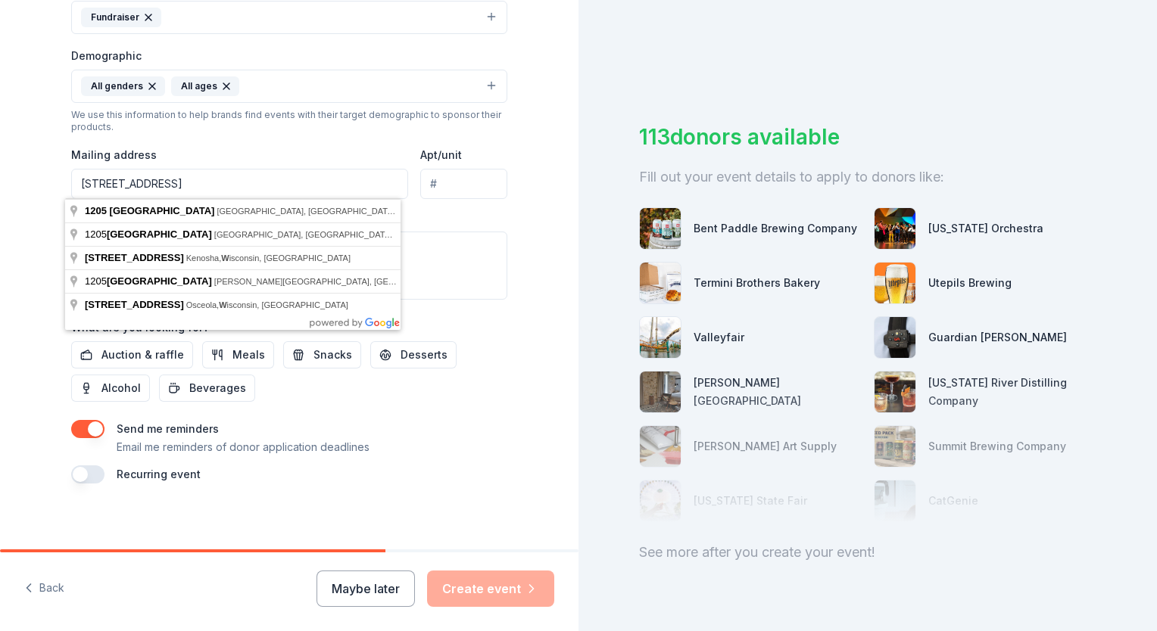
scroll to position [0, 0]
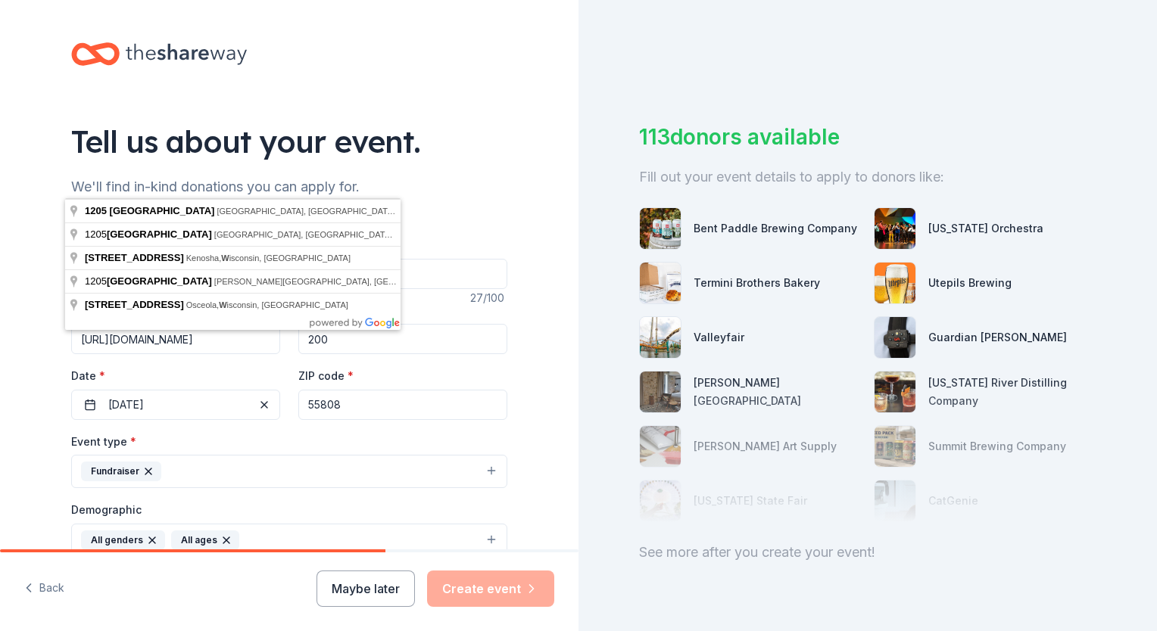
type input "1205 93rd Ave W"
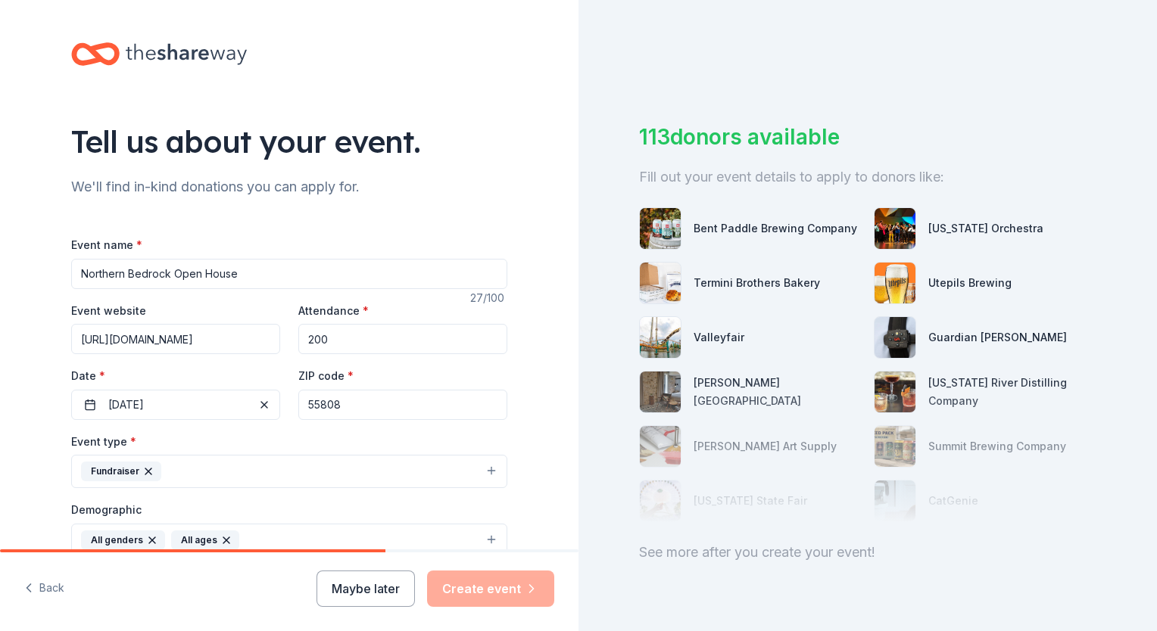
click at [532, 107] on div "Tell us about your event. We'll find in-kind donations you can apply for. Event…" at bounding box center [289, 505] width 578 height 1011
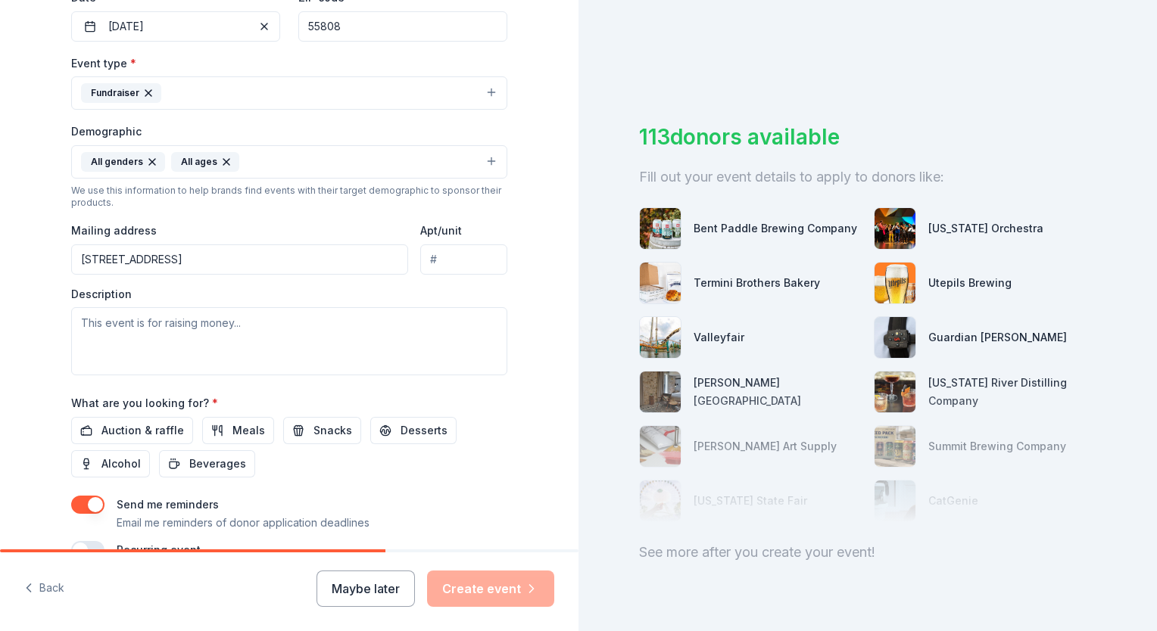
scroll to position [454, 0]
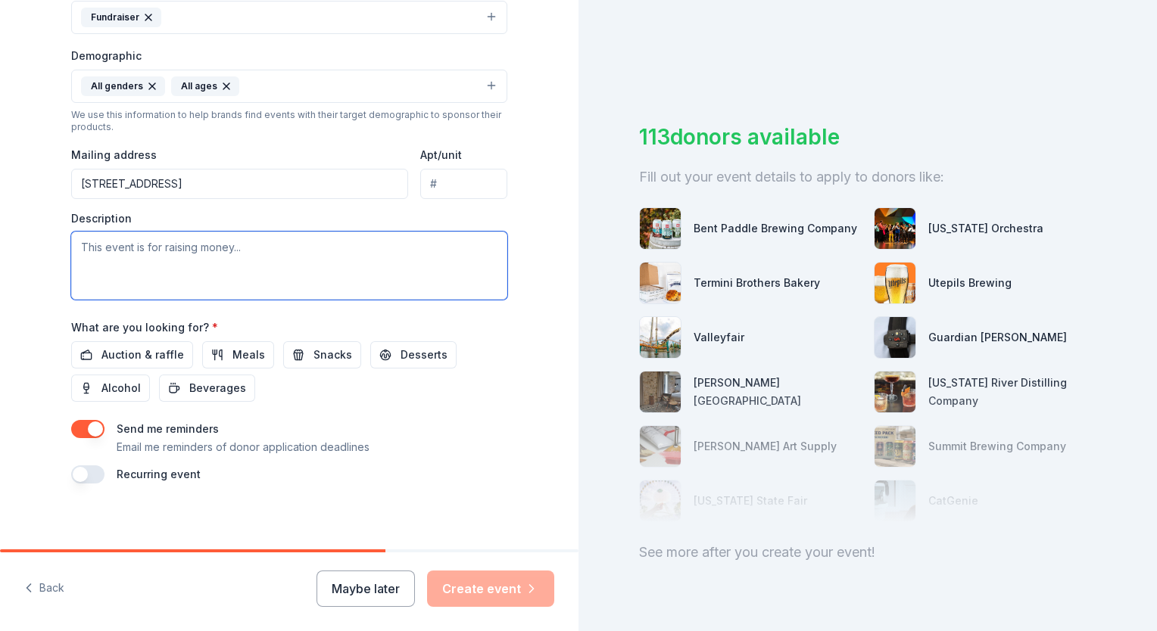
click at [102, 256] on textarea at bounding box center [289, 266] width 436 height 68
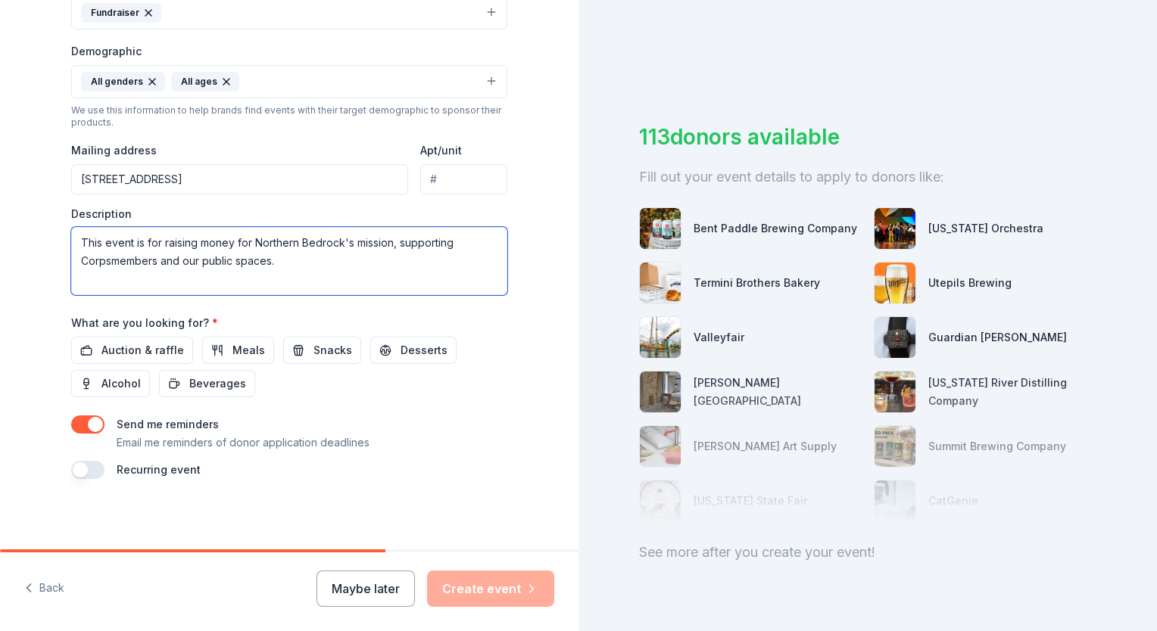
scroll to position [460, 0]
type textarea "This event is for raising money for Northern Bedrock's mission, supporting Corp…"
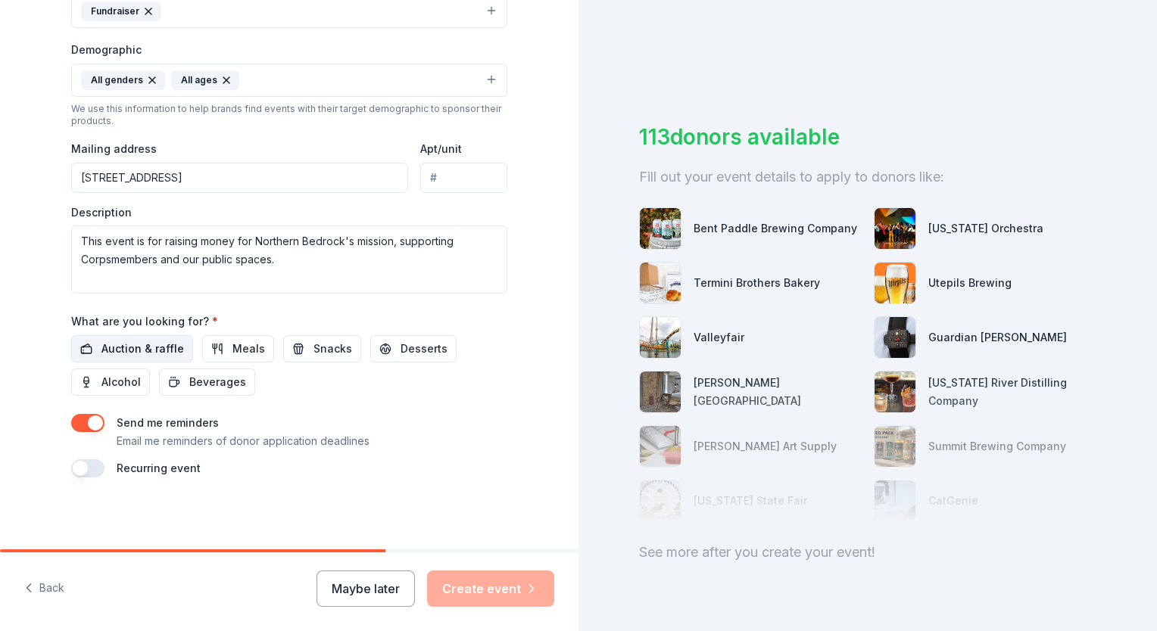
click at [111, 344] on span "Auction & raffle" at bounding box center [142, 349] width 83 height 18
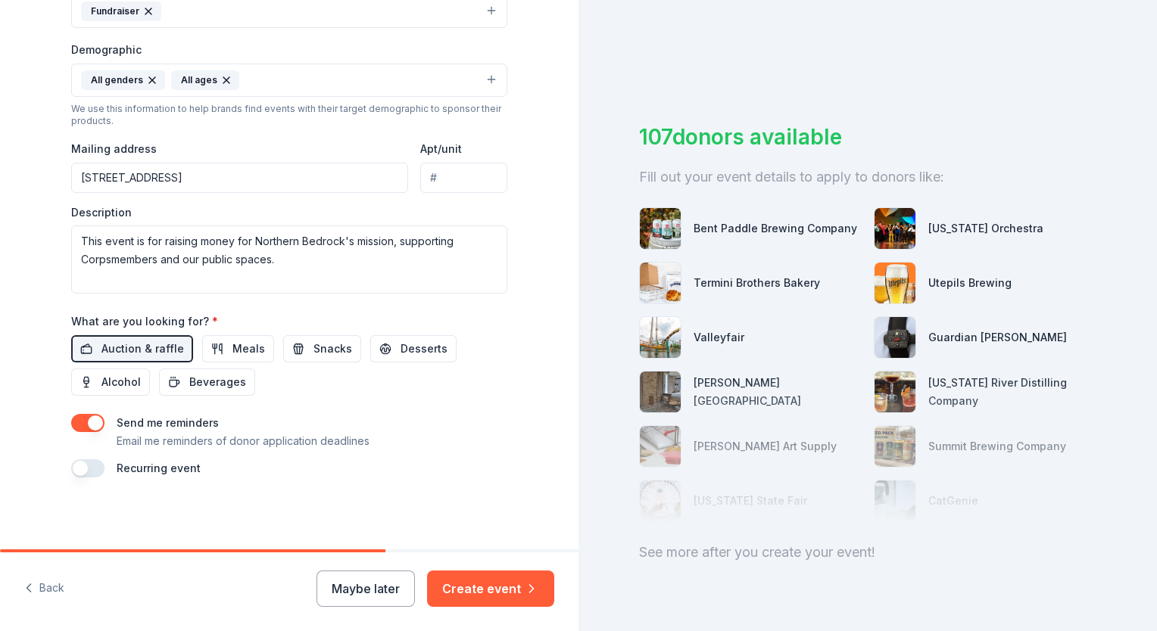
click at [94, 427] on button "button" at bounding box center [87, 423] width 33 height 18
click at [76, 475] on button "button" at bounding box center [87, 469] width 33 height 18
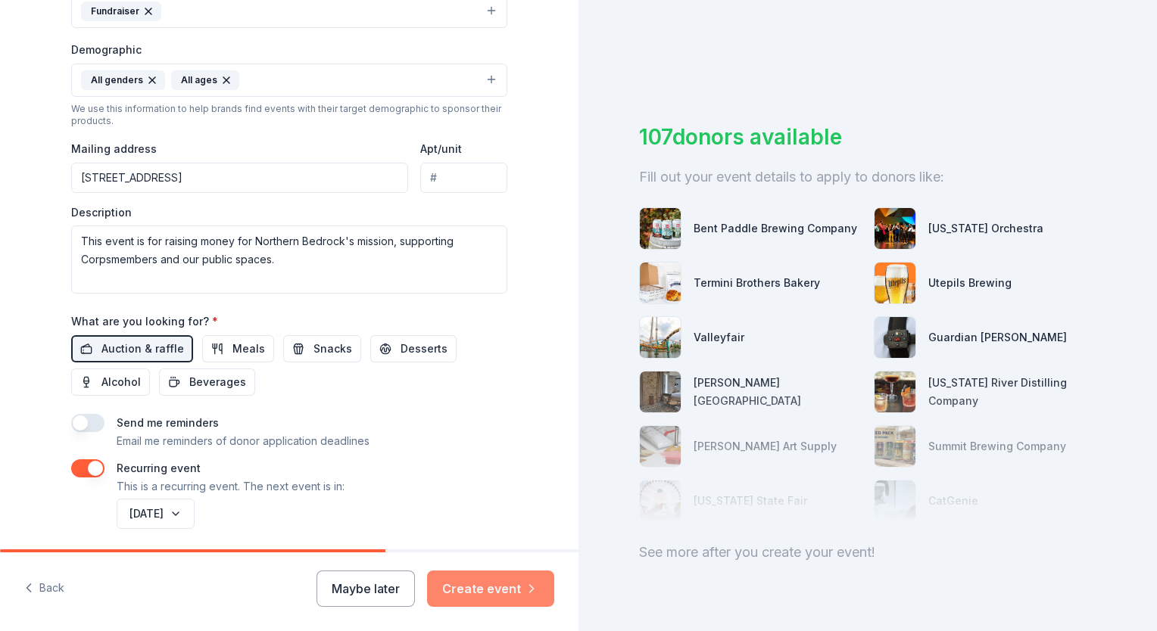
click at [529, 587] on icon "button" at bounding box center [531, 588] width 15 height 15
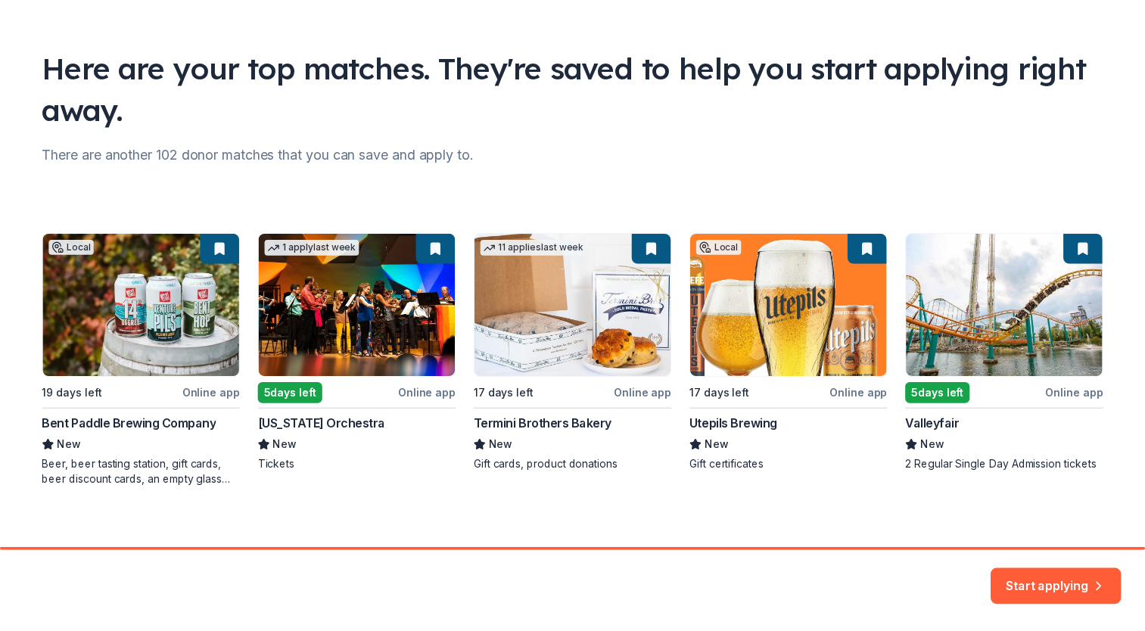
scroll to position [86, 0]
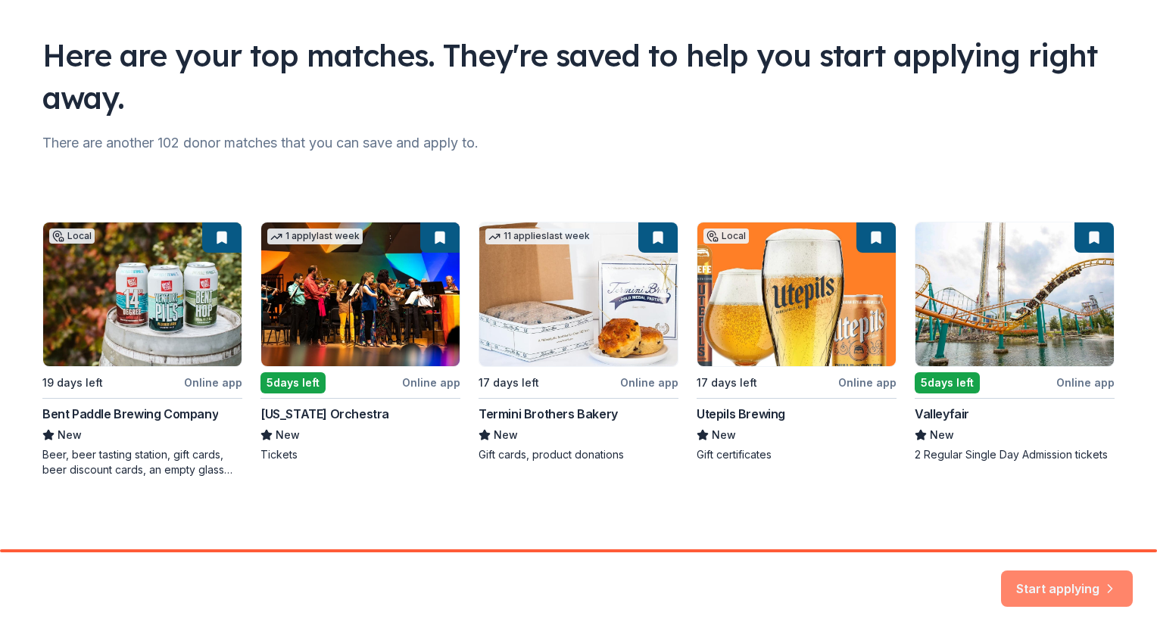
click at [1030, 577] on button "Start applying" at bounding box center [1067, 580] width 132 height 36
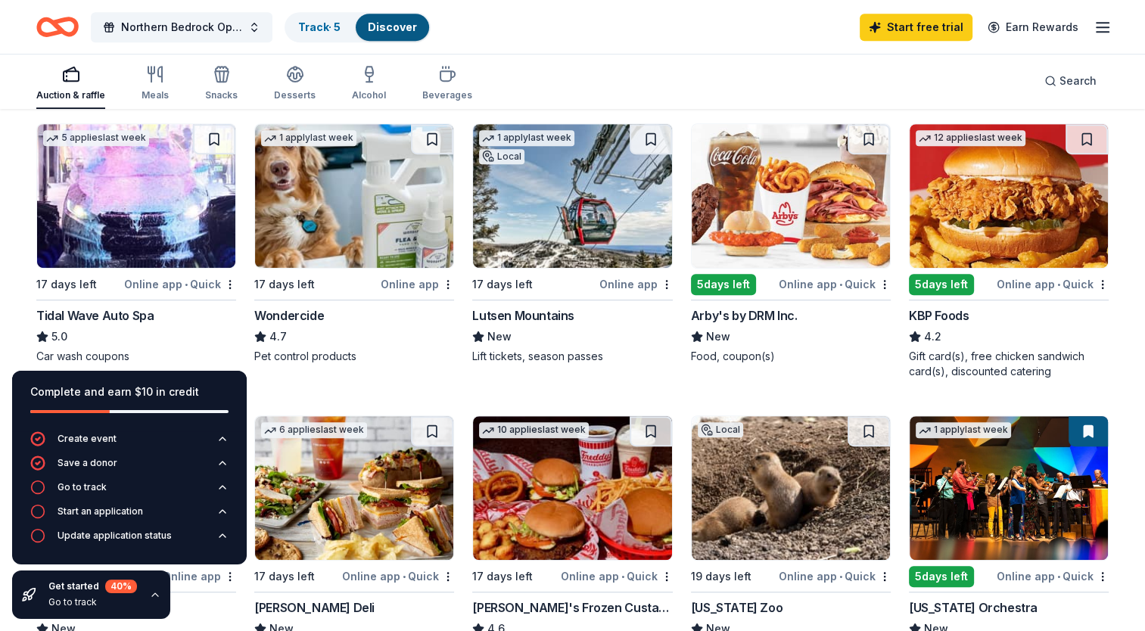
scroll to position [757, 0]
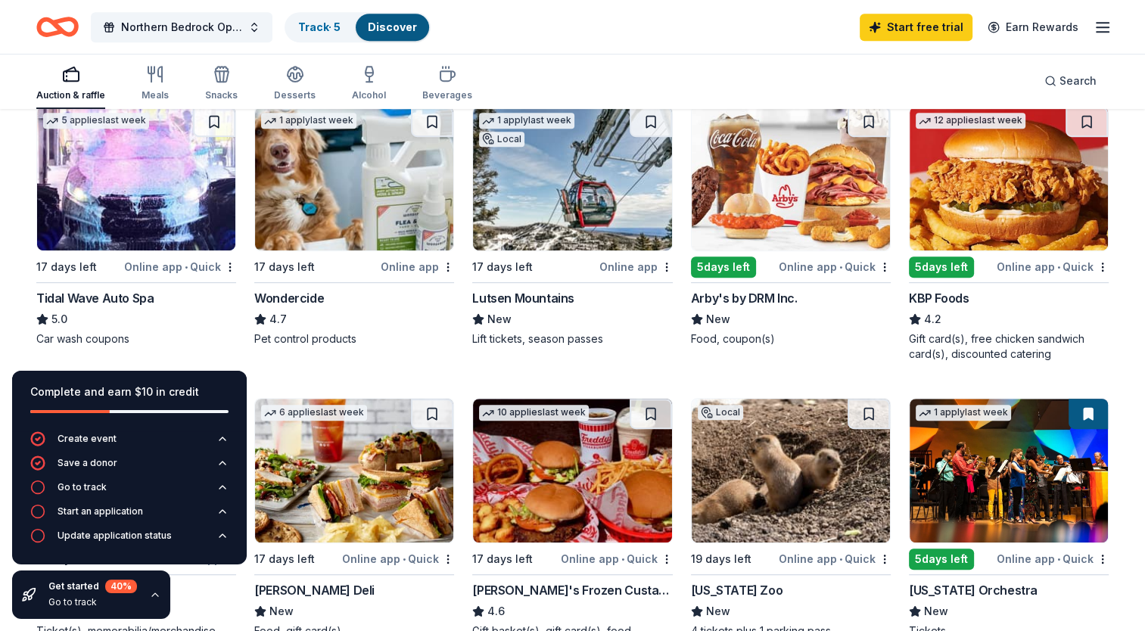
click at [621, 263] on div "Online app" at bounding box center [636, 266] width 73 height 19
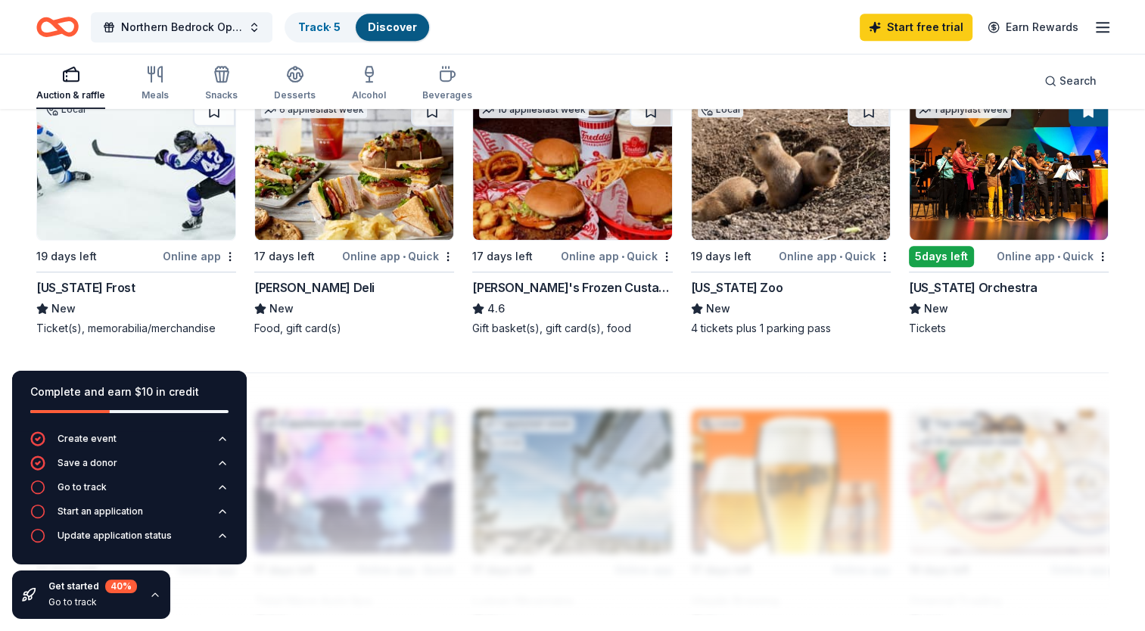
scroll to position [984, 0]
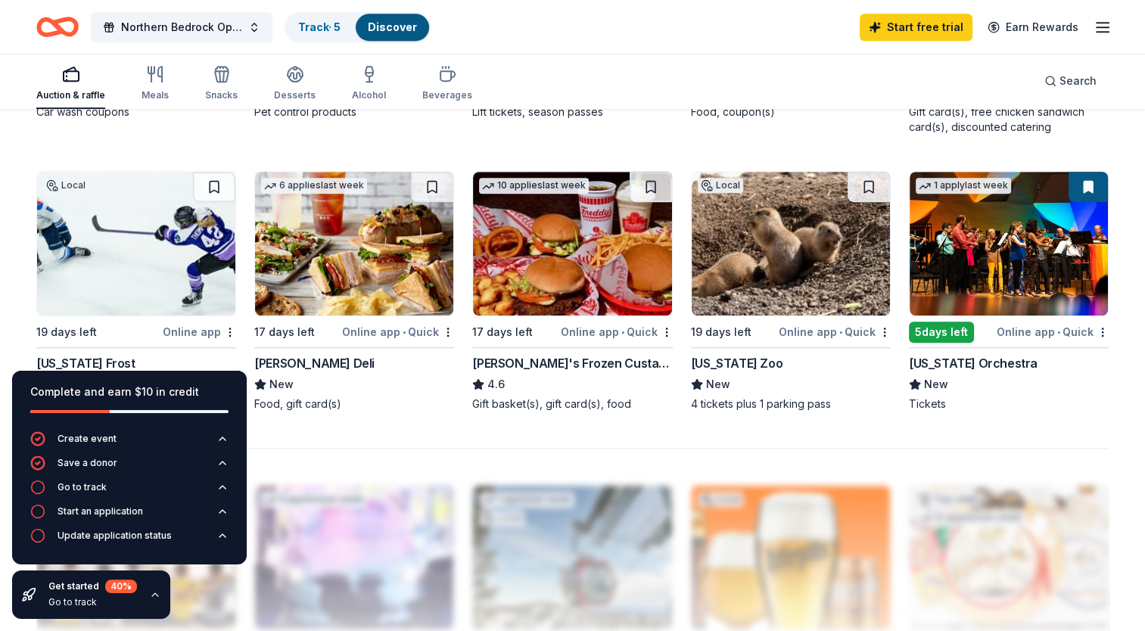
click at [653, 430] on div "171 results in Duluth, MN Application deadlines 17 this month 153 in September …" at bounding box center [572, 65] width 1073 height 1726
click at [294, 432] on div "171 results in Duluth, MN Application deadlines 17 this month 153 in September …" at bounding box center [572, 65] width 1073 height 1726
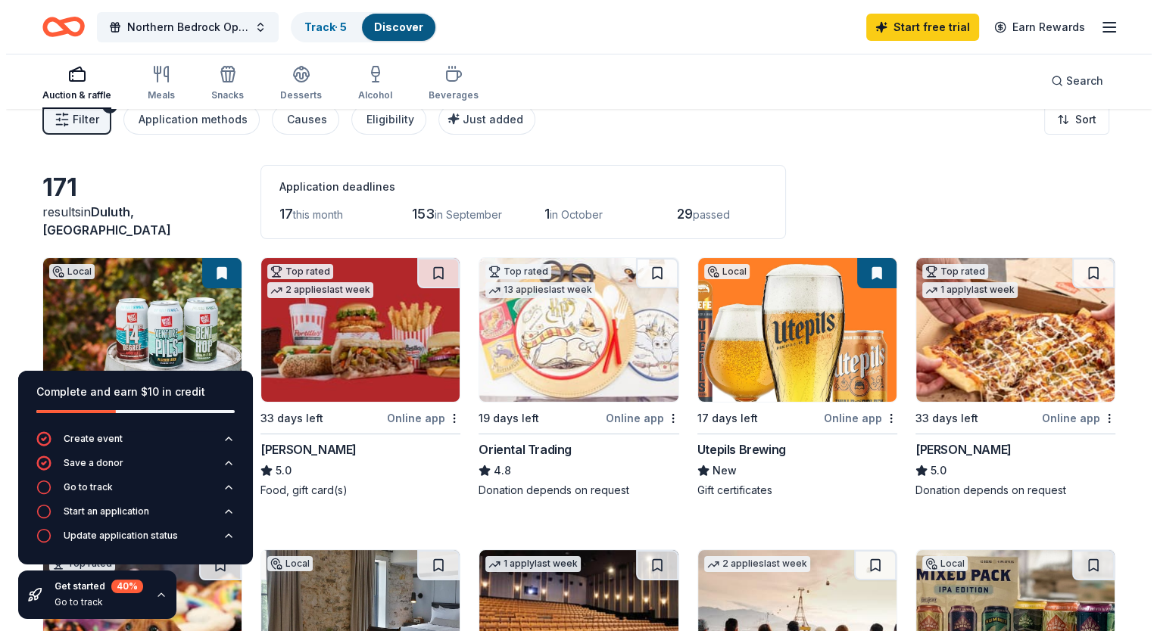
scroll to position [0, 0]
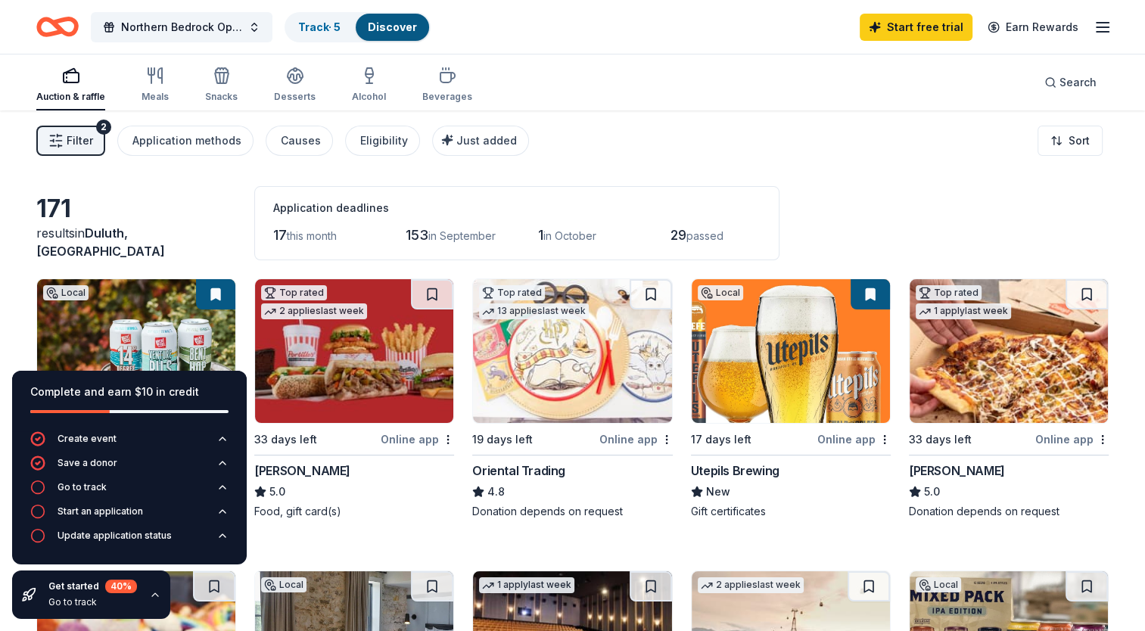
click at [71, 142] on span "Filter" at bounding box center [80, 141] width 26 height 18
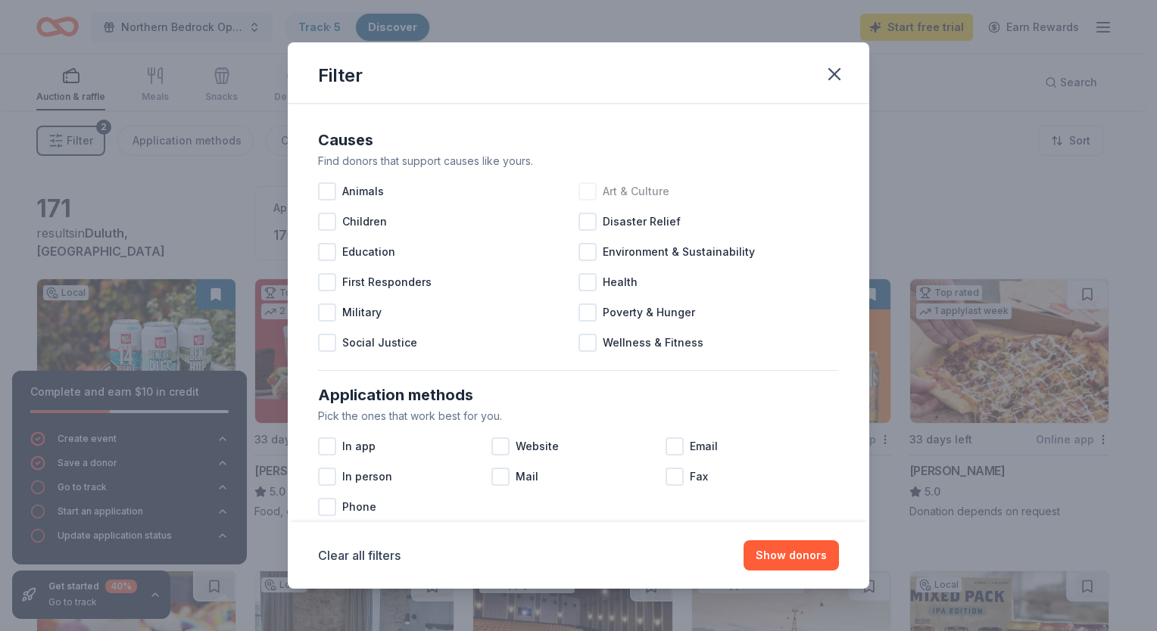
click at [584, 192] on div at bounding box center [587, 191] width 18 height 18
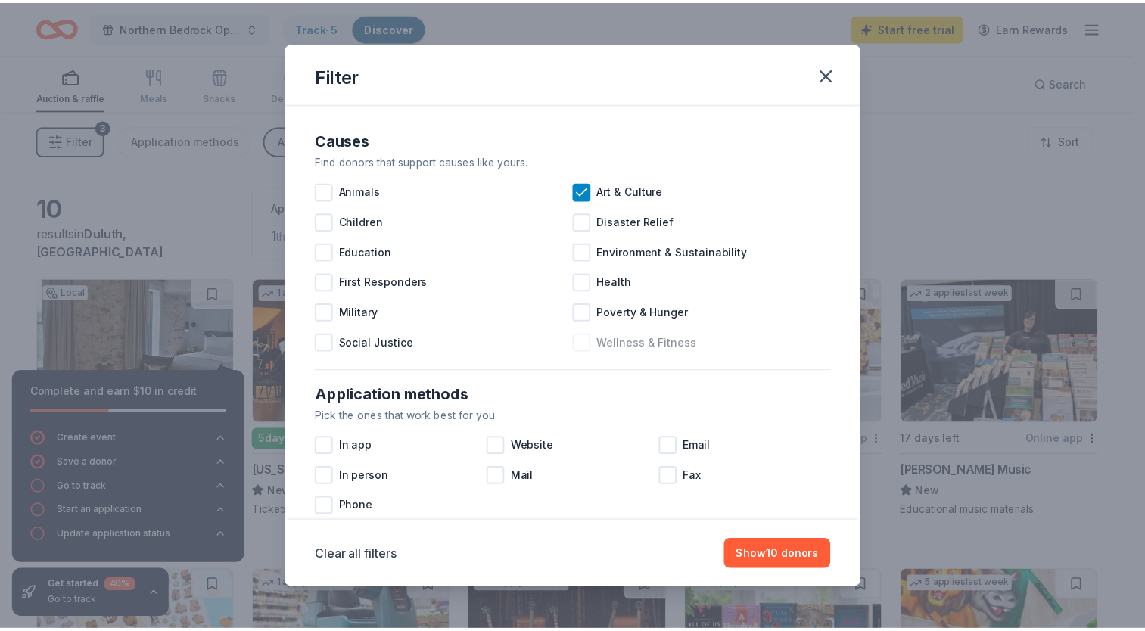
scroll to position [151, 0]
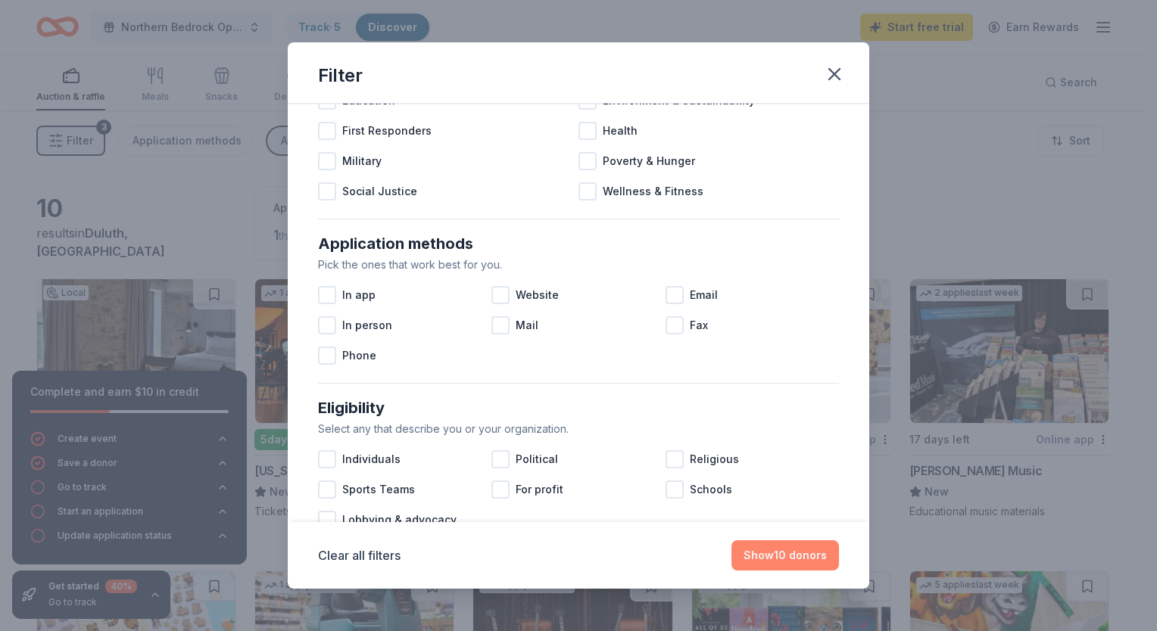
click at [765, 553] on button "Show 10 donors" at bounding box center [785, 556] width 108 height 30
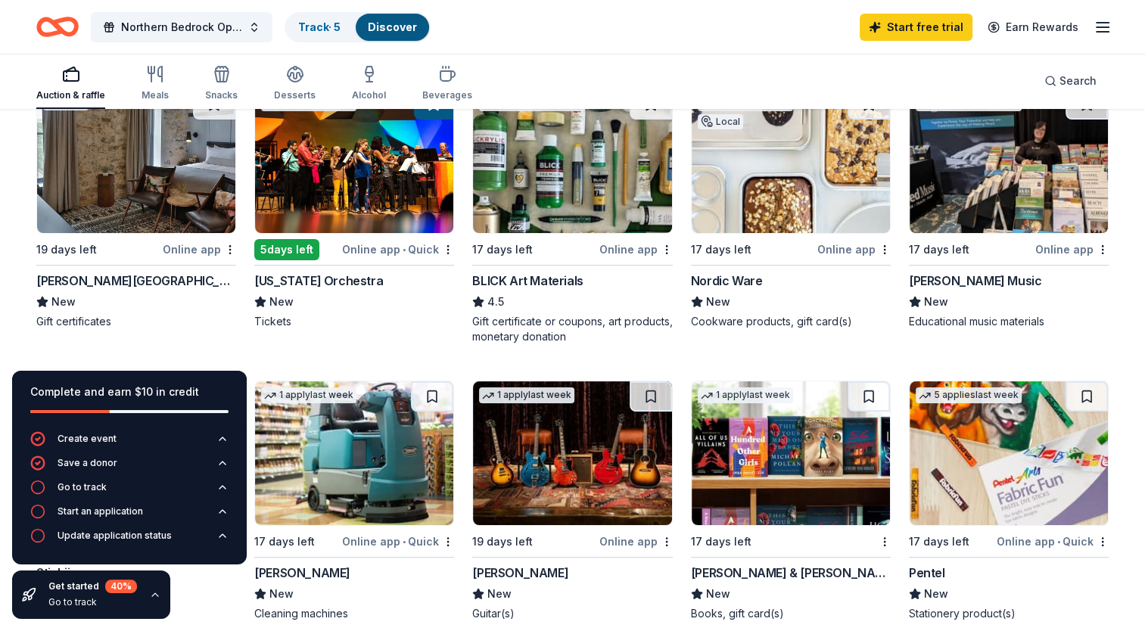
scroll to position [227, 0]
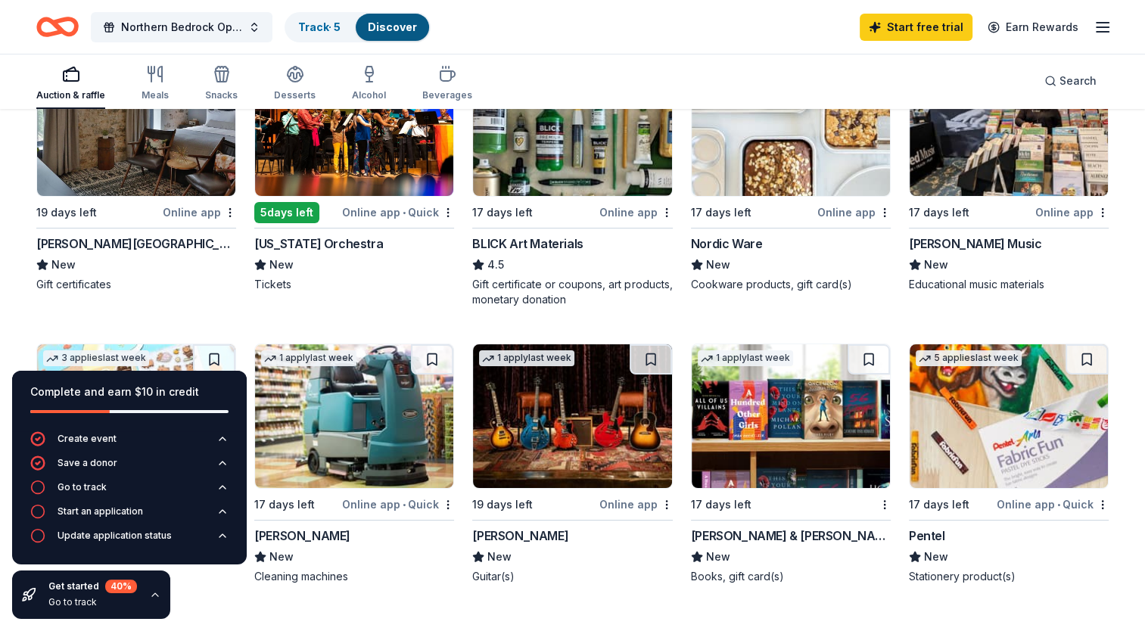
click at [744, 419] on img at bounding box center [791, 416] width 198 height 144
click at [547, 242] on div "BLICK Art Materials" at bounding box center [527, 244] width 111 height 18
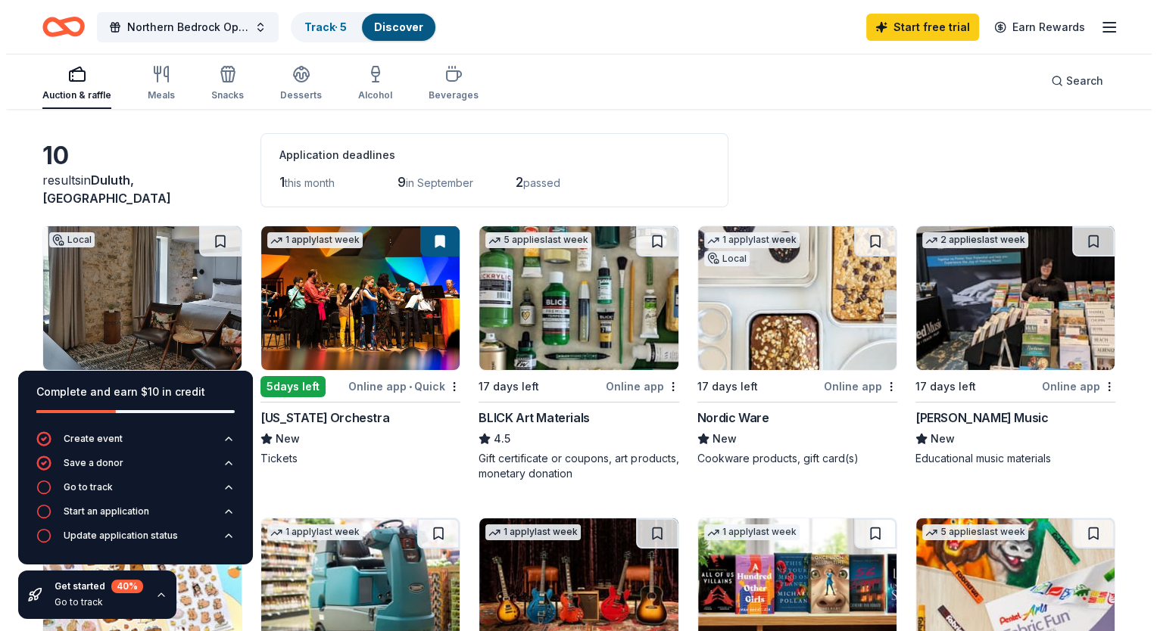
scroll to position [0, 0]
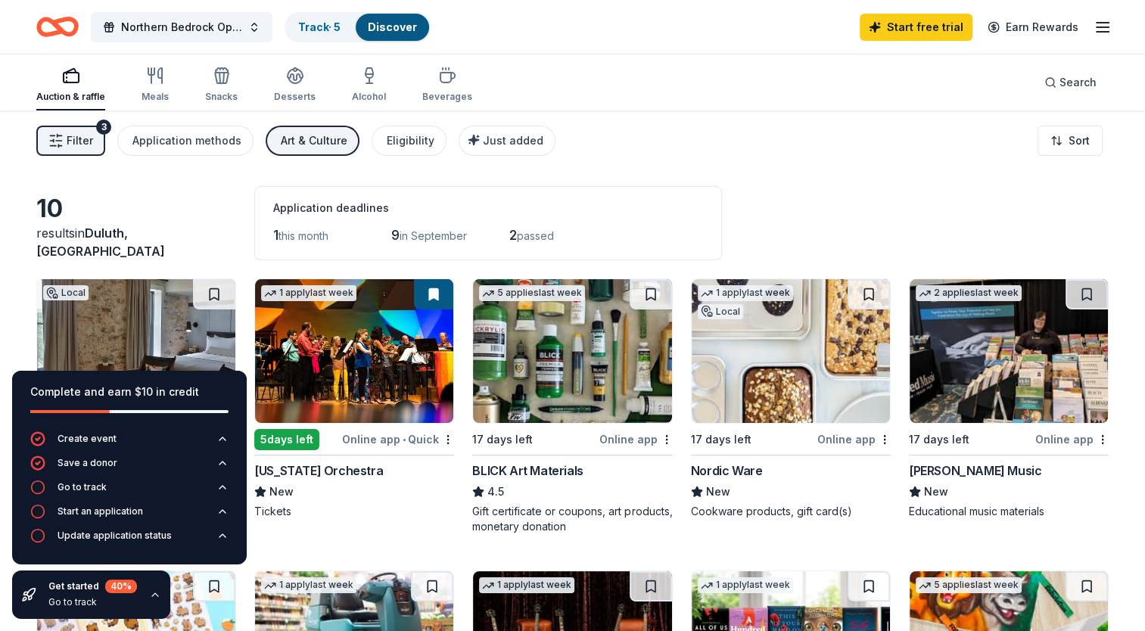
click at [81, 142] on span "Filter" at bounding box center [80, 141] width 26 height 18
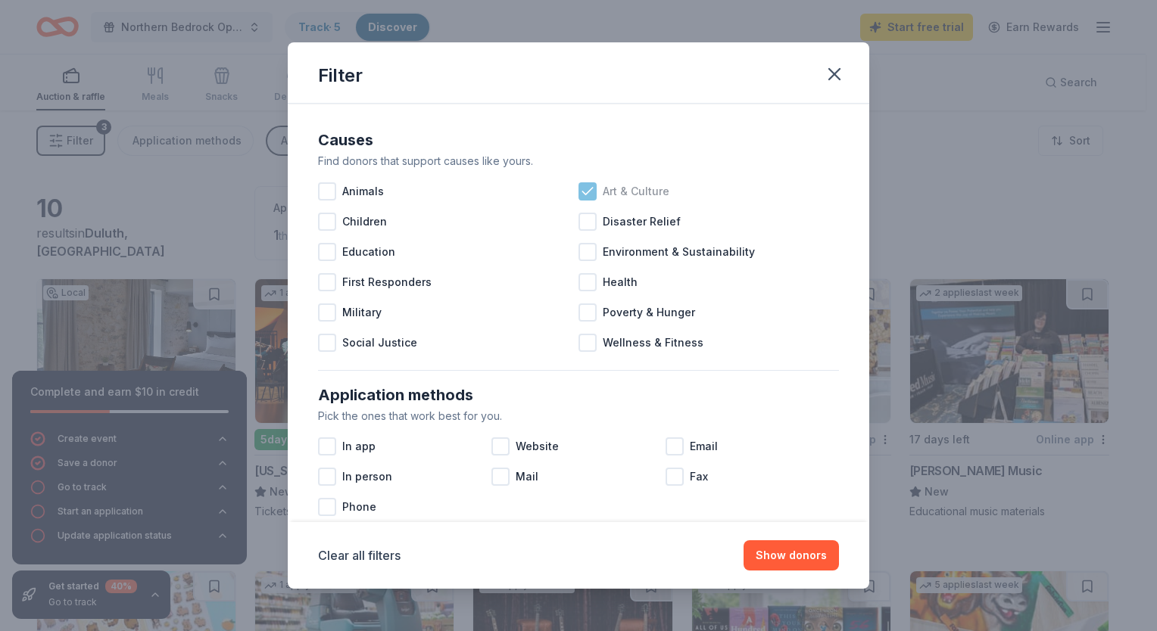
click at [580, 193] on icon at bounding box center [587, 191] width 15 height 15
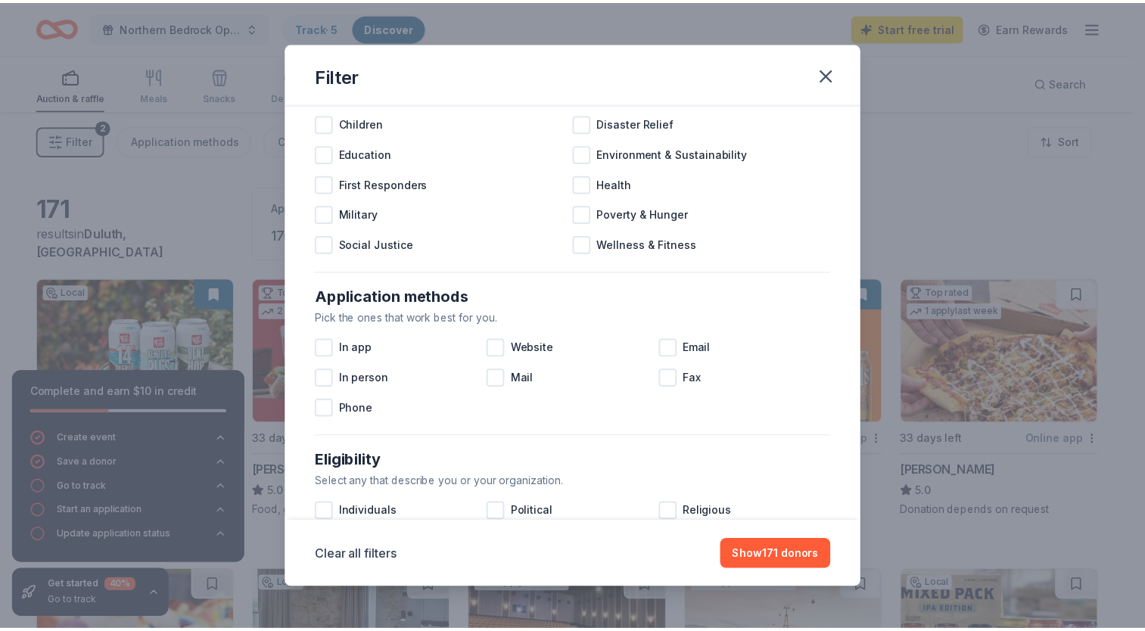
scroll to position [76, 0]
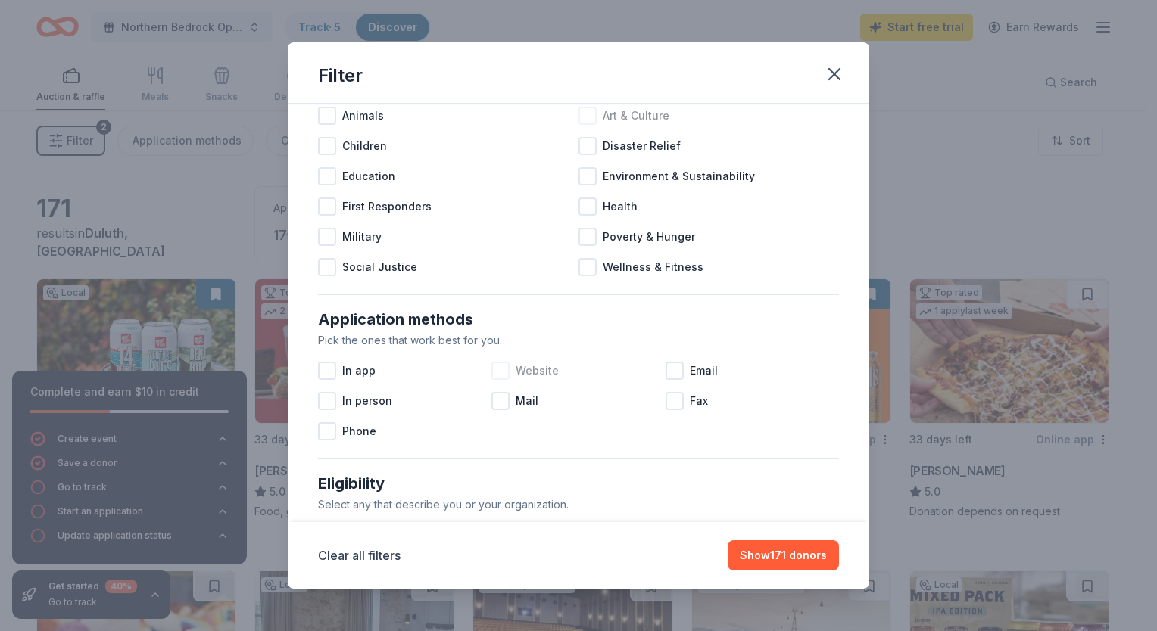
click at [502, 375] on div at bounding box center [500, 371] width 18 height 18
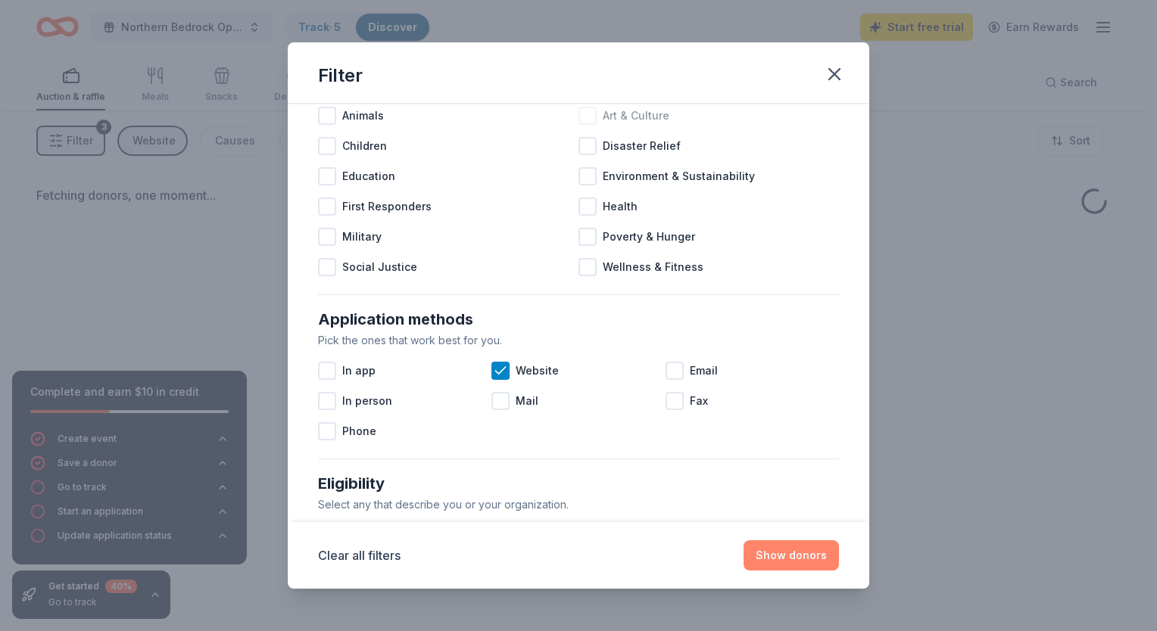
click at [793, 559] on button "Show donors" at bounding box center [790, 556] width 95 height 30
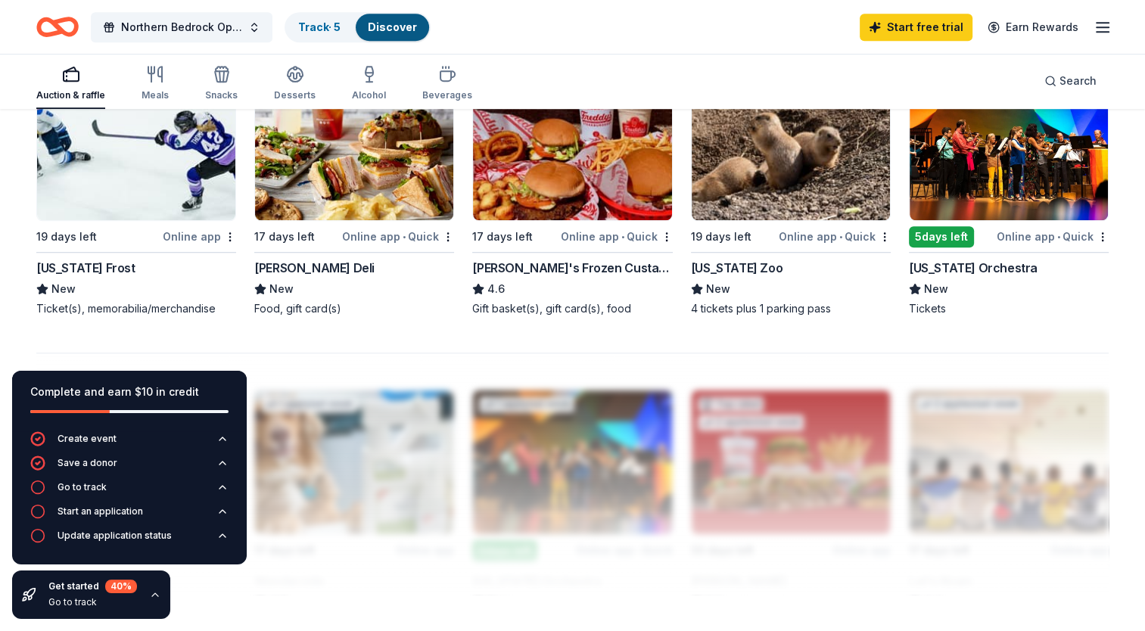
scroll to position [1060, 0]
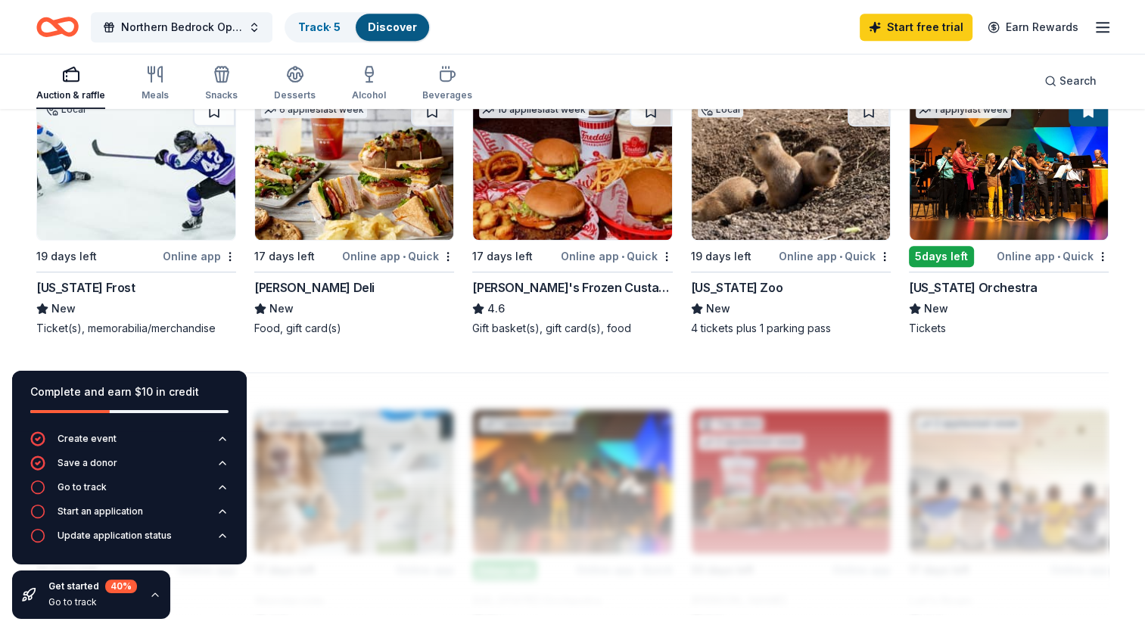
click at [790, 207] on img at bounding box center [791, 168] width 198 height 144
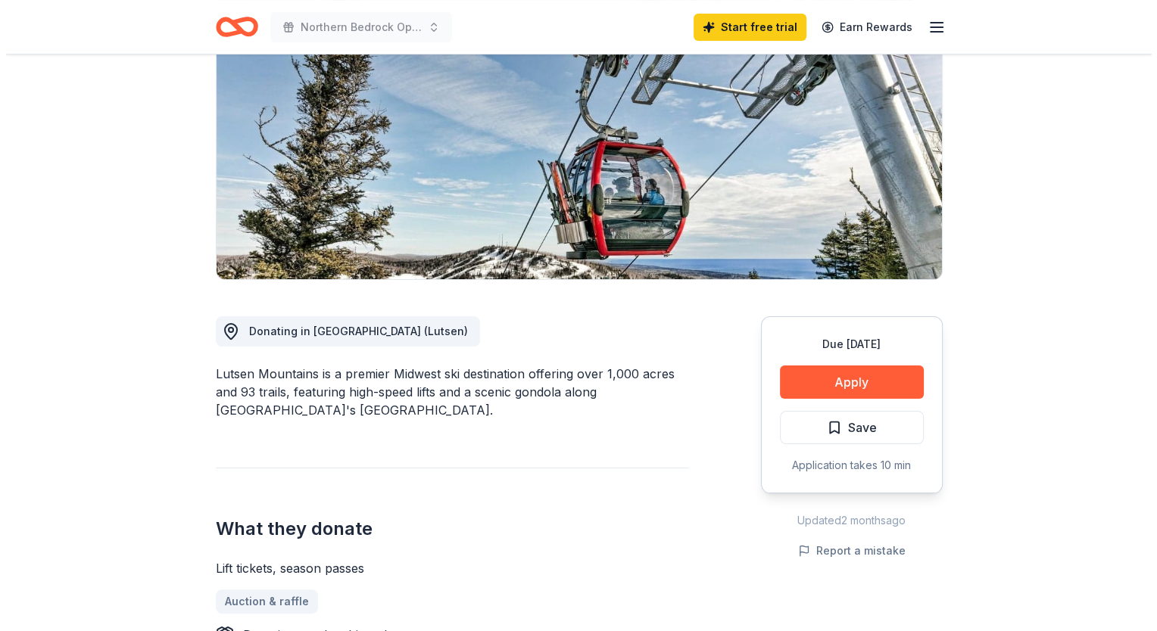
scroll to position [227, 0]
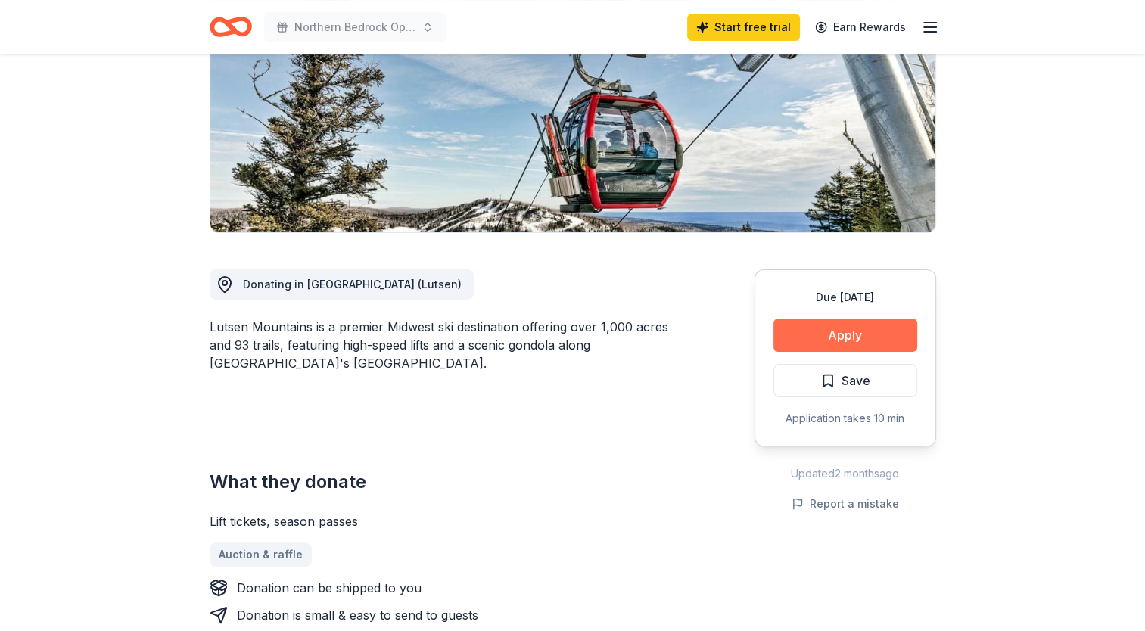
click at [811, 336] on button "Apply" at bounding box center [846, 335] width 144 height 33
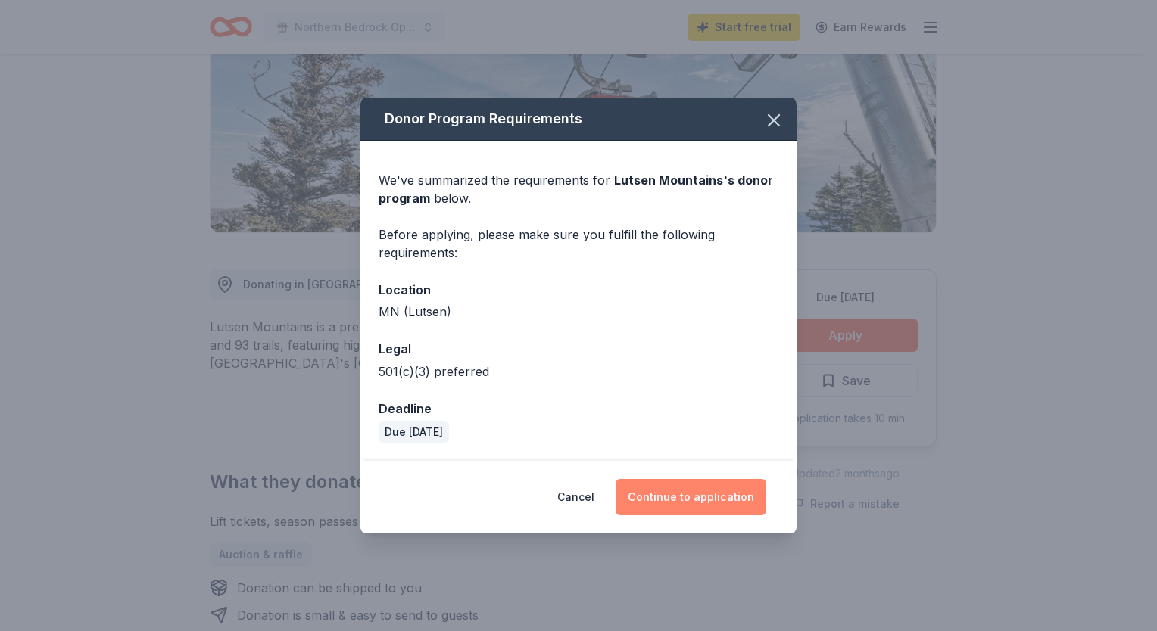
click at [675, 493] on button "Continue to application" at bounding box center [690, 497] width 151 height 36
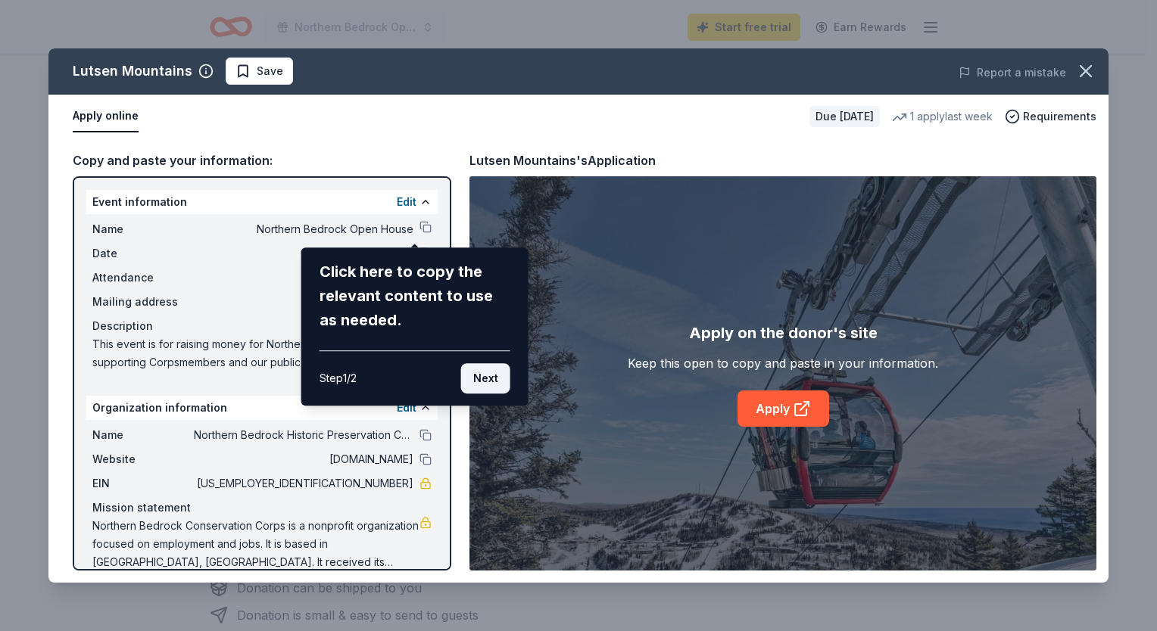
click at [478, 380] on button "Next" at bounding box center [485, 378] width 49 height 30
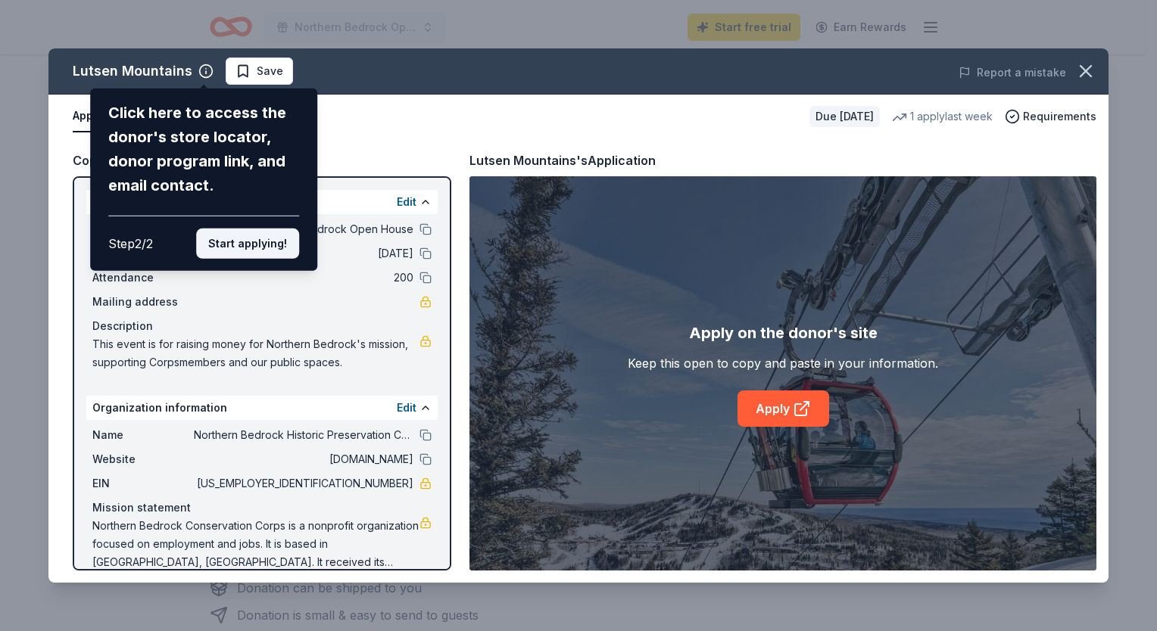
click at [248, 244] on button "Start applying!" at bounding box center [247, 244] width 103 height 30
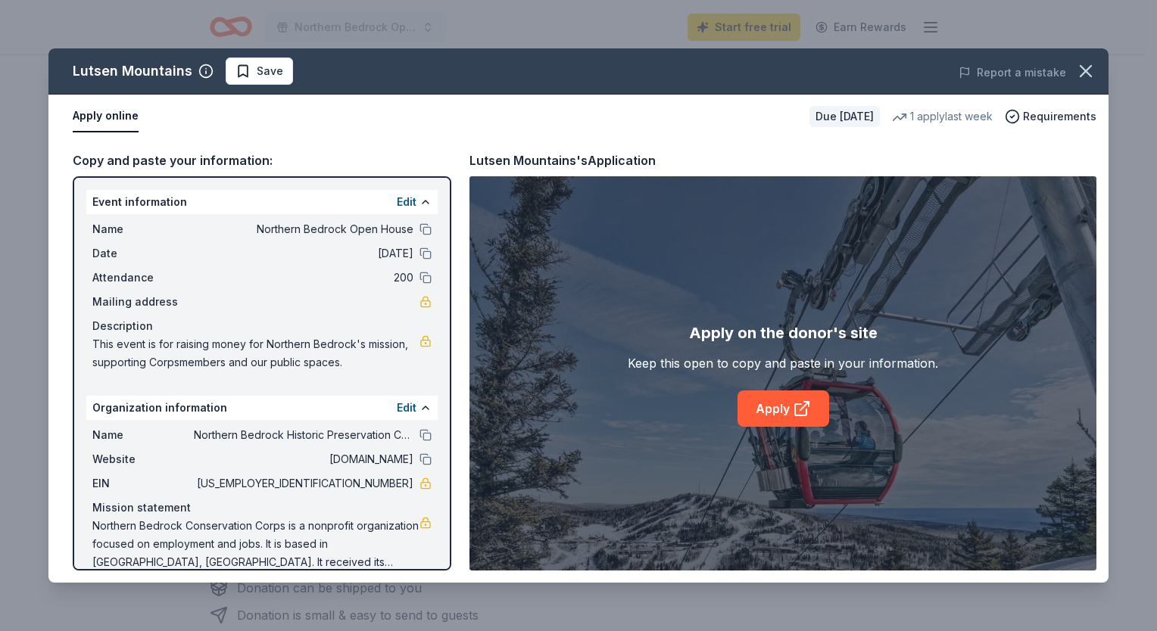
click at [814, 414] on div "Lutsen Mountains Save Report a mistake Apply online Due in 17 days 1 apply last…" at bounding box center [578, 315] width 1060 height 534
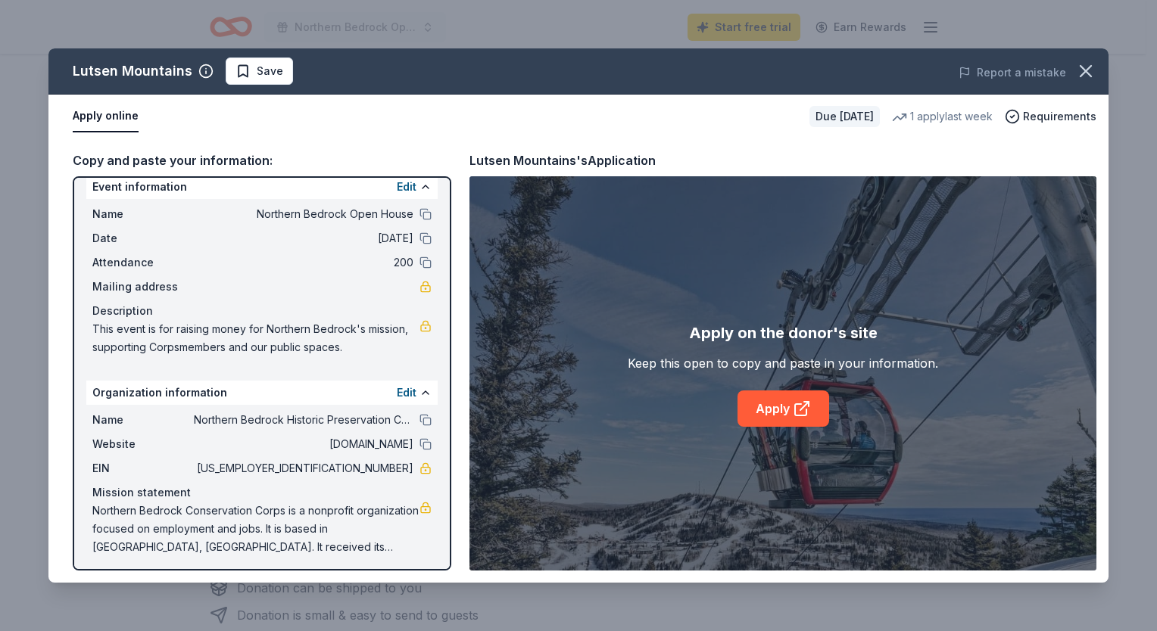
scroll to position [19, 0]
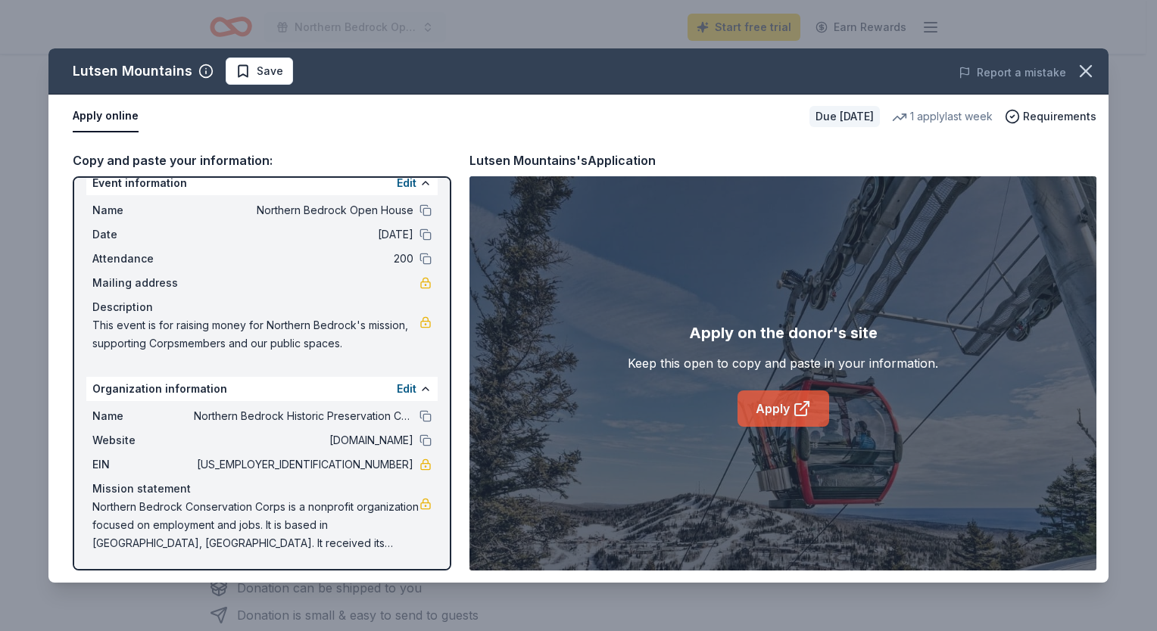
click at [793, 408] on icon at bounding box center [802, 409] width 18 height 18
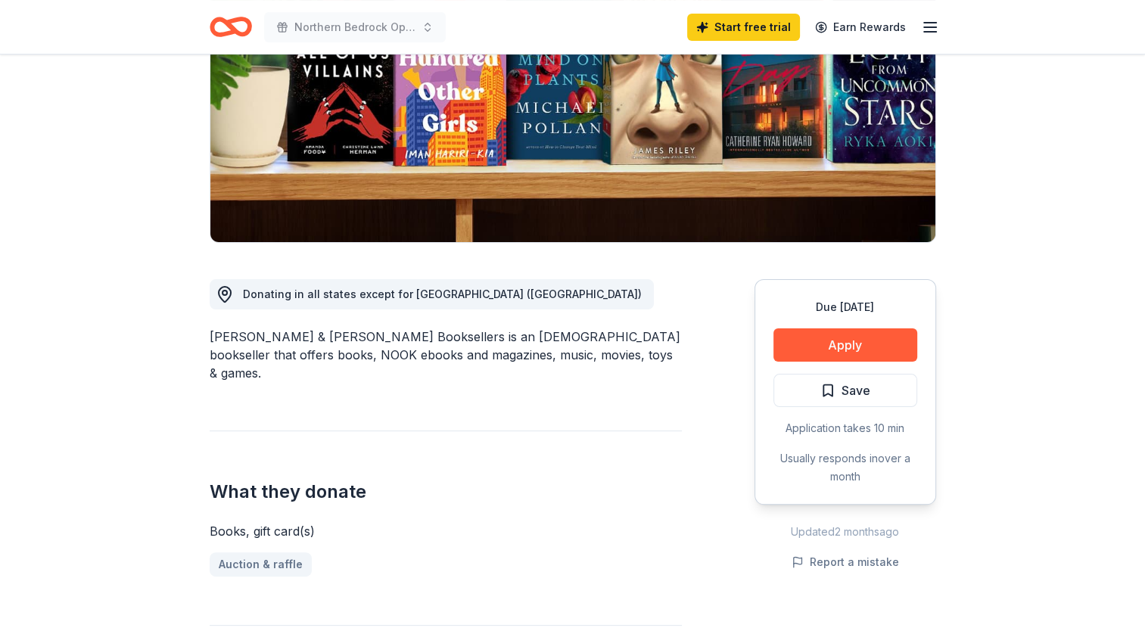
scroll to position [227, 0]
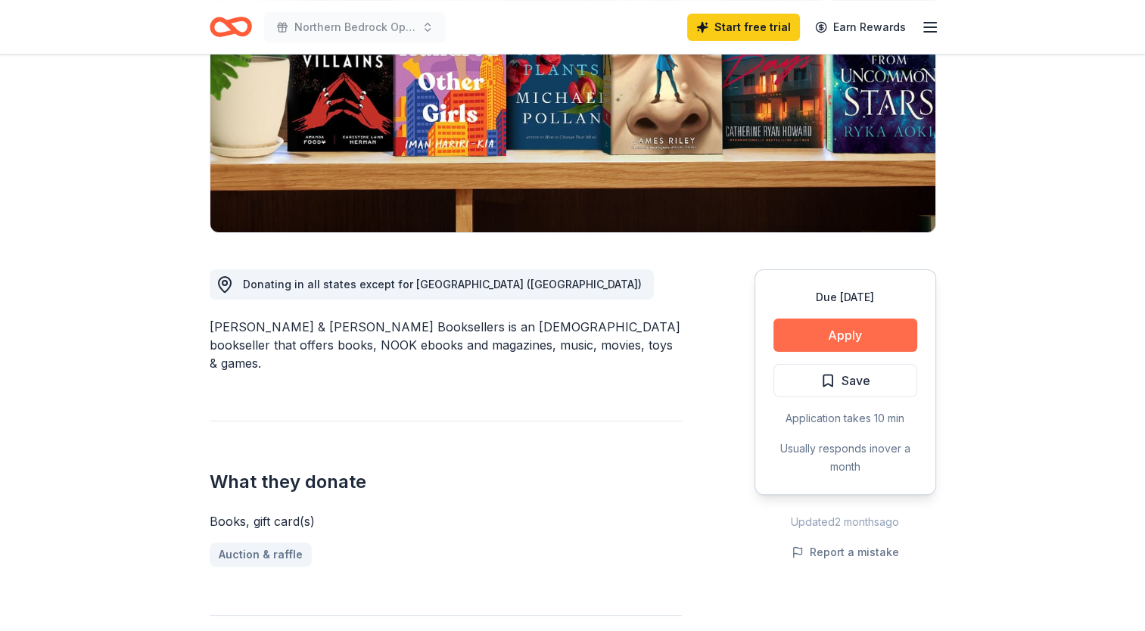
click at [887, 338] on button "Apply" at bounding box center [846, 335] width 144 height 33
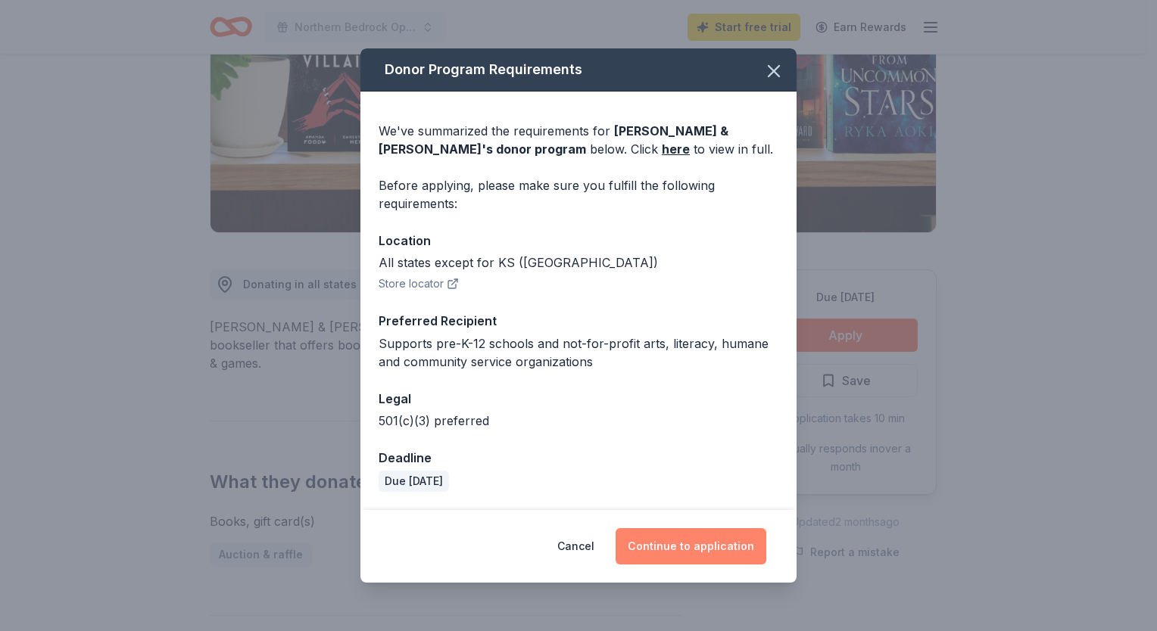
click at [672, 548] on button "Continue to application" at bounding box center [690, 546] width 151 height 36
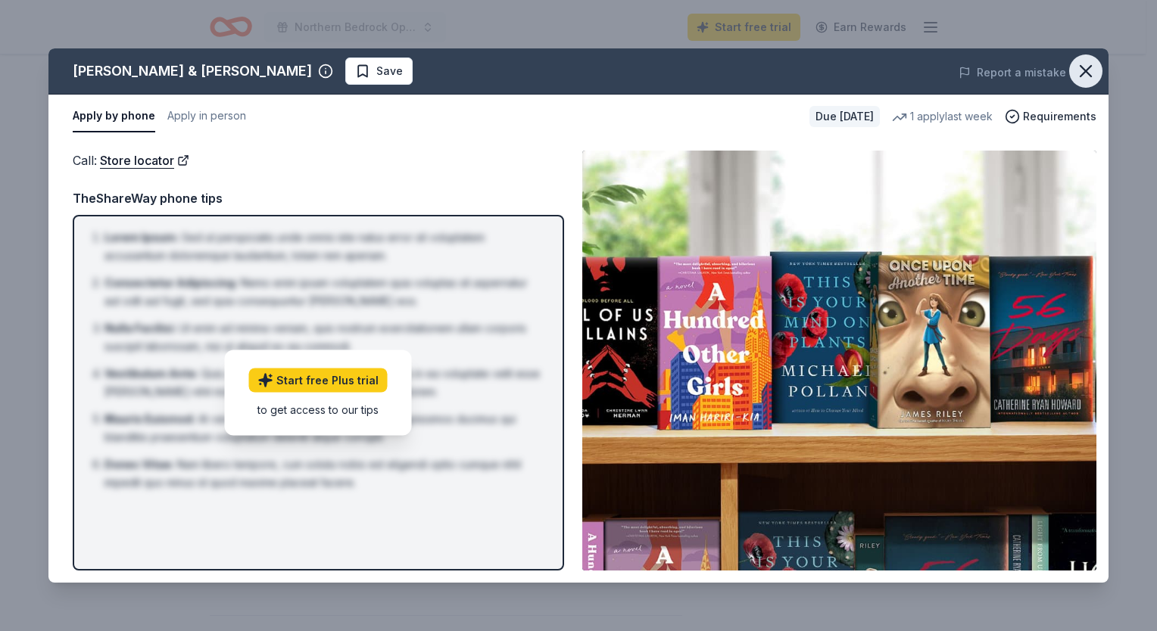
click at [1095, 73] on icon "button" at bounding box center [1085, 71] width 21 height 21
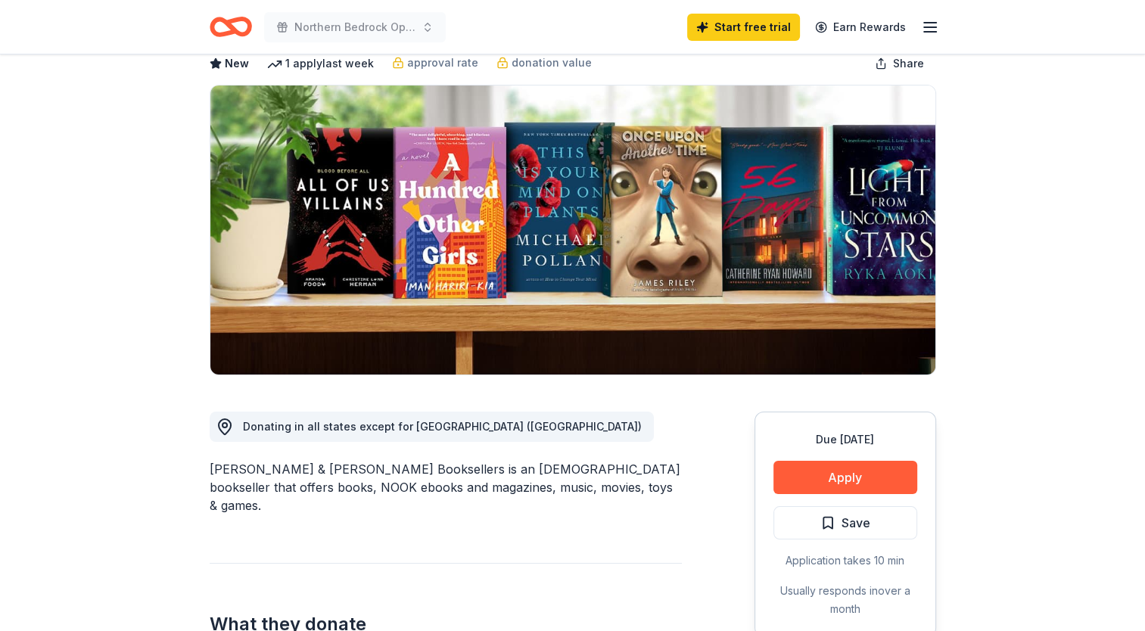
scroll to position [0, 0]
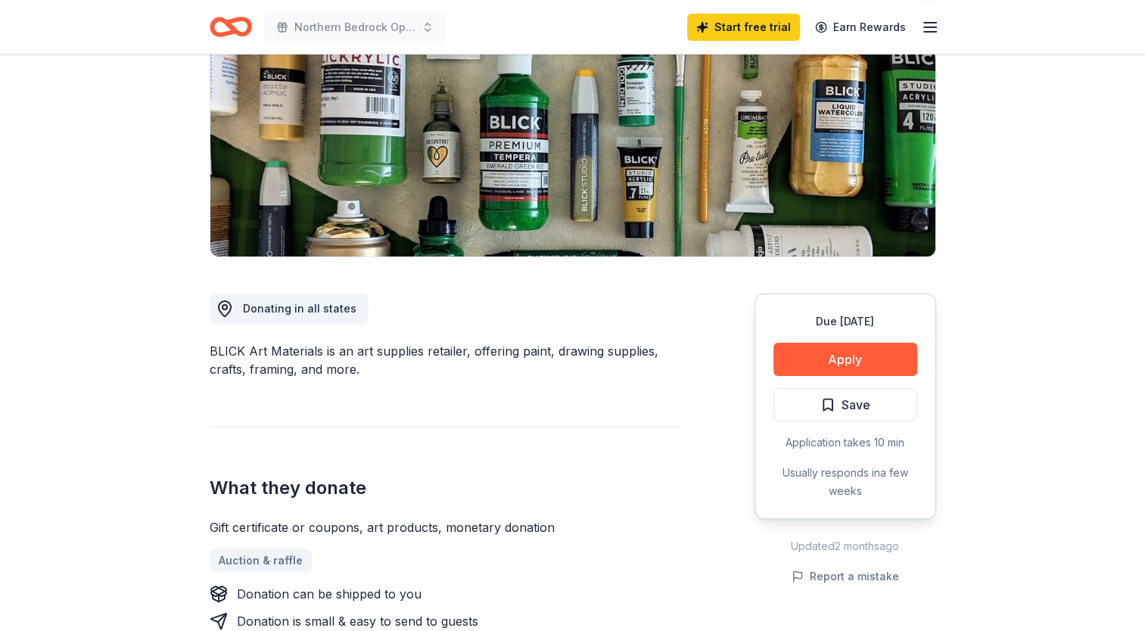
scroll to position [227, 0]
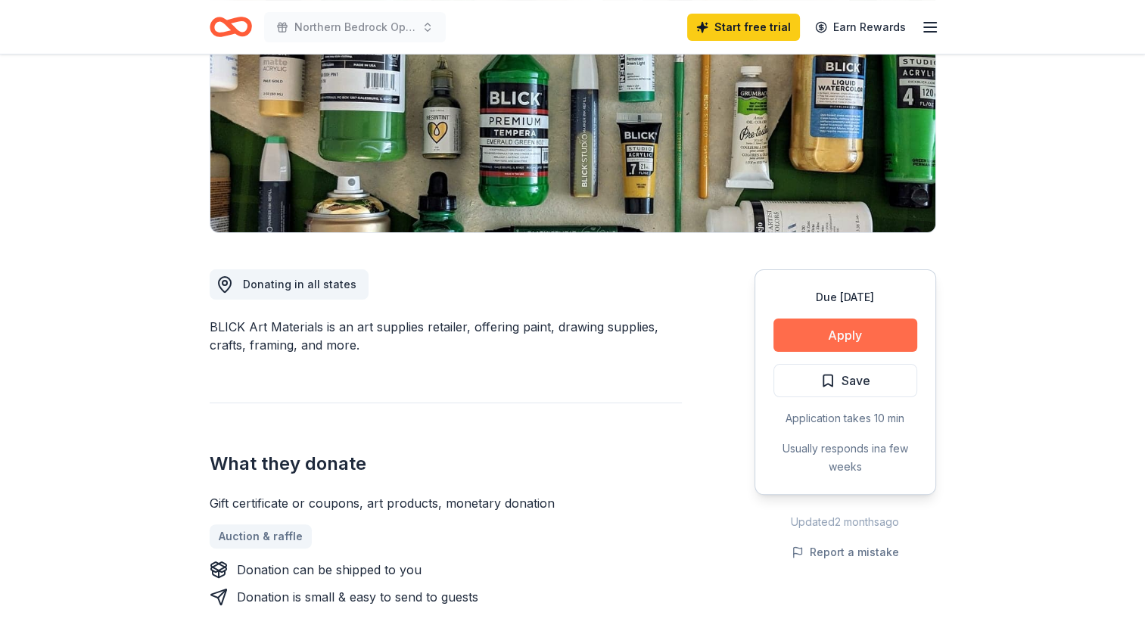
click at [874, 333] on button "Apply" at bounding box center [846, 335] width 144 height 33
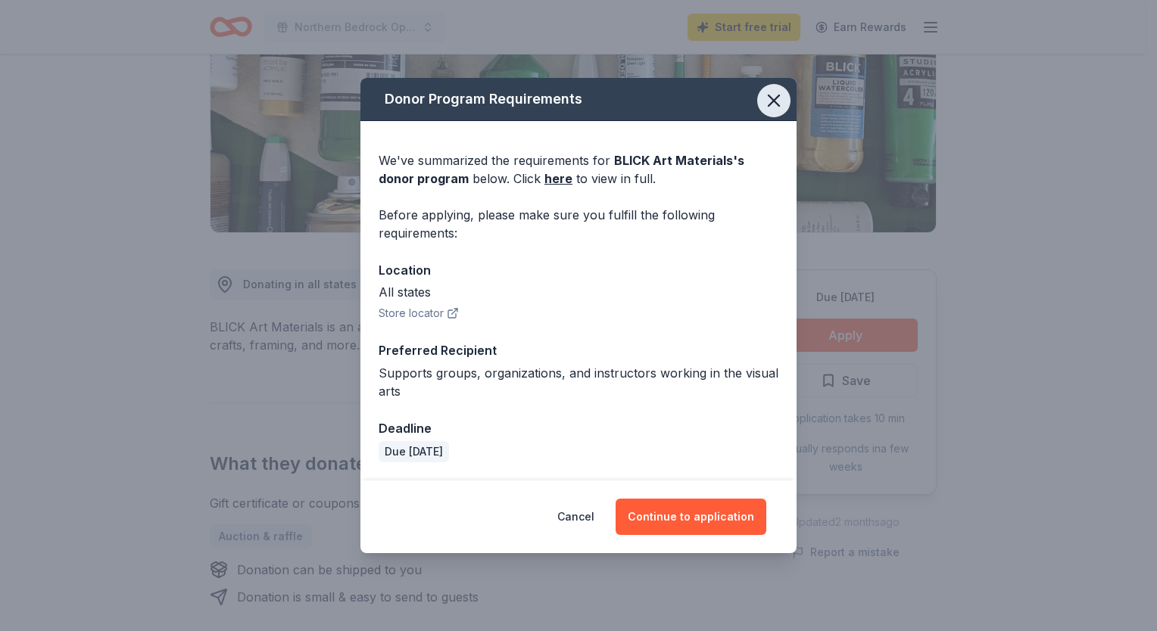
click at [773, 107] on icon "button" at bounding box center [773, 100] width 21 height 21
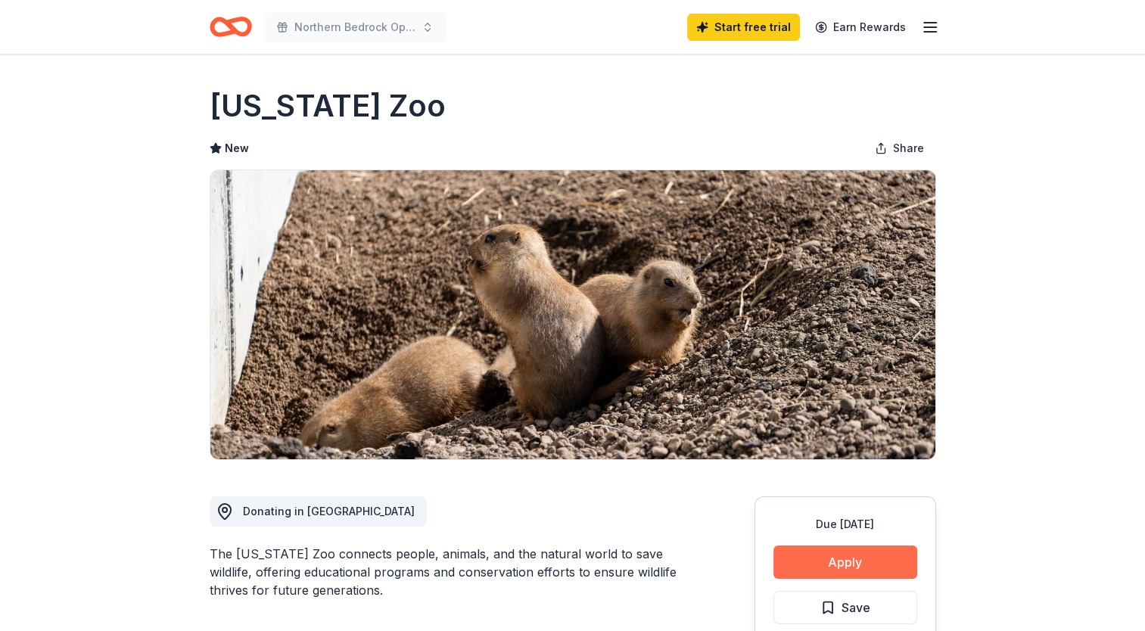
click at [860, 558] on button "Apply" at bounding box center [846, 562] width 144 height 33
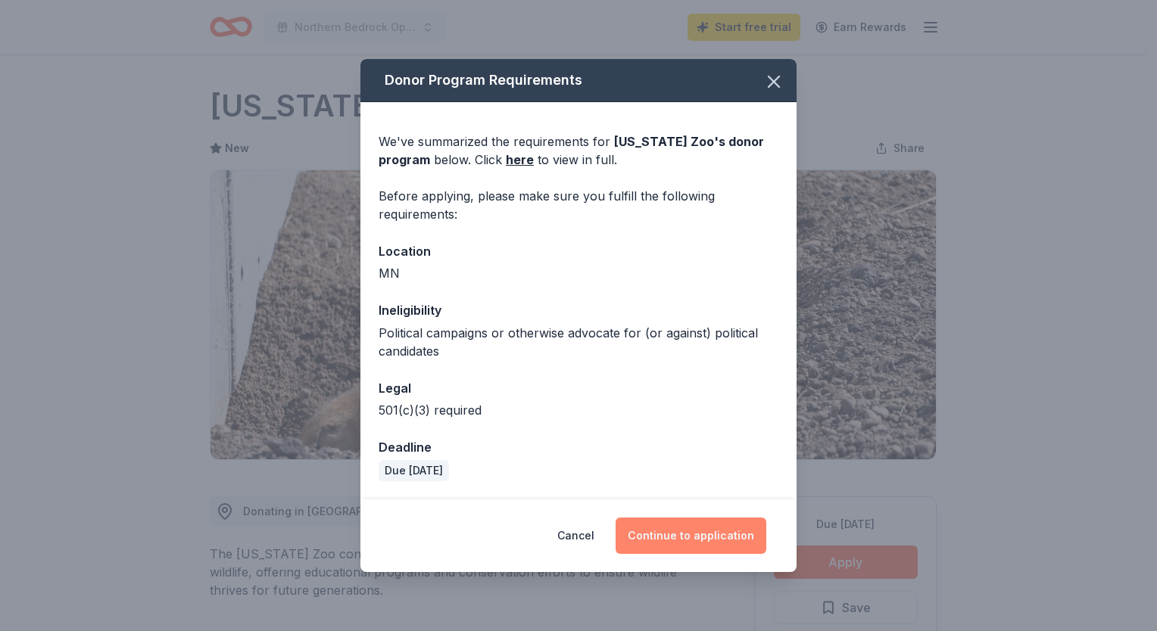
click at [666, 538] on button "Continue to application" at bounding box center [690, 536] width 151 height 36
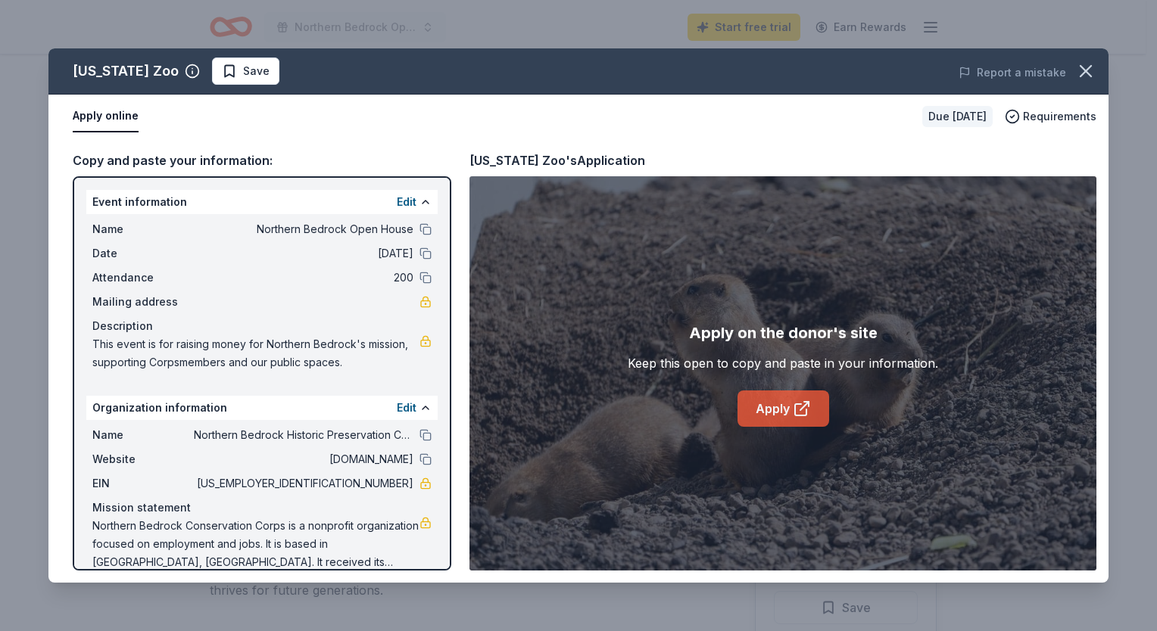
click at [798, 401] on icon at bounding box center [802, 409] width 18 height 18
